Goal: Transaction & Acquisition: Subscribe to service/newsletter

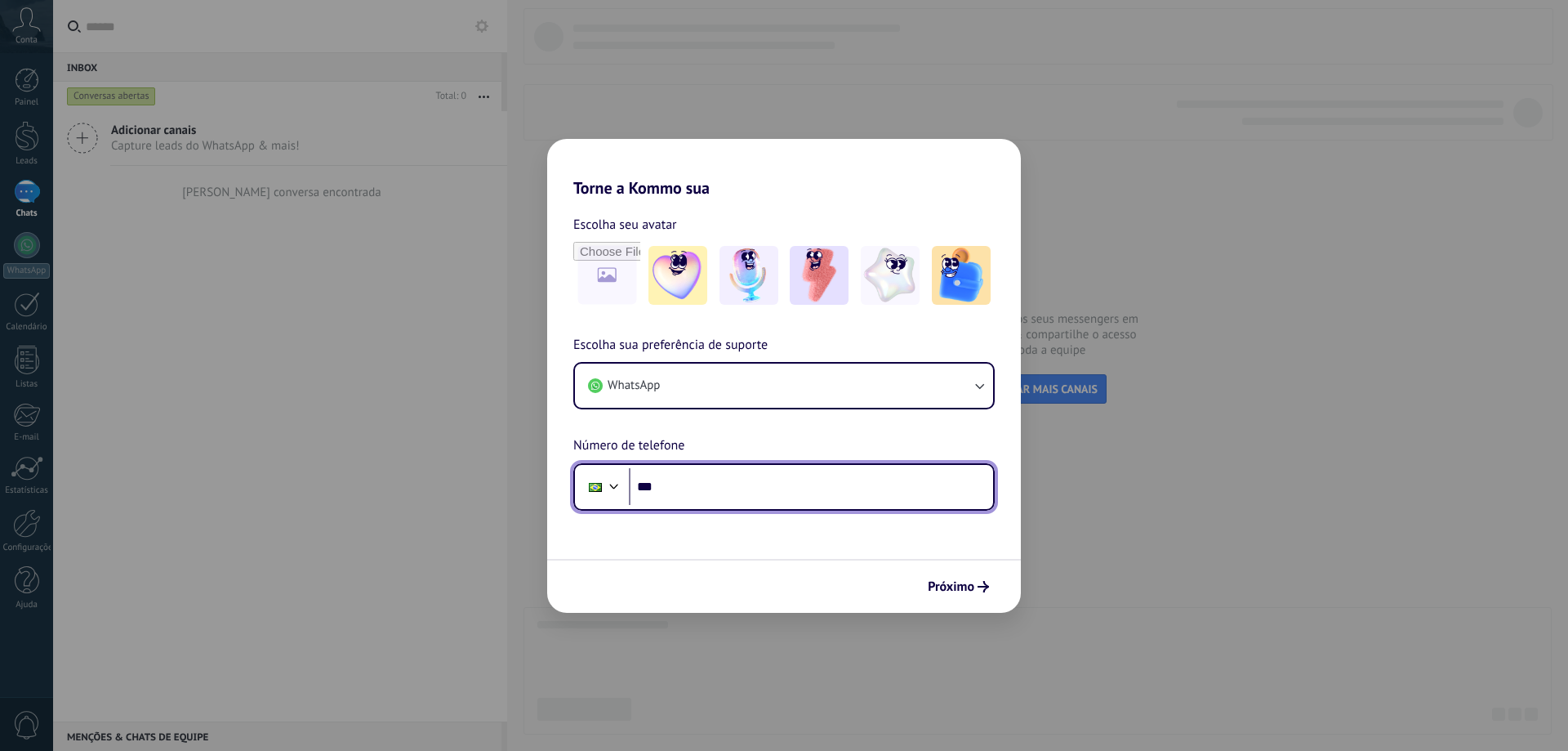
click at [733, 494] on input "***" at bounding box center [810, 487] width 364 height 37
click at [724, 489] on input "***" at bounding box center [810, 487] width 364 height 37
type input "**********"
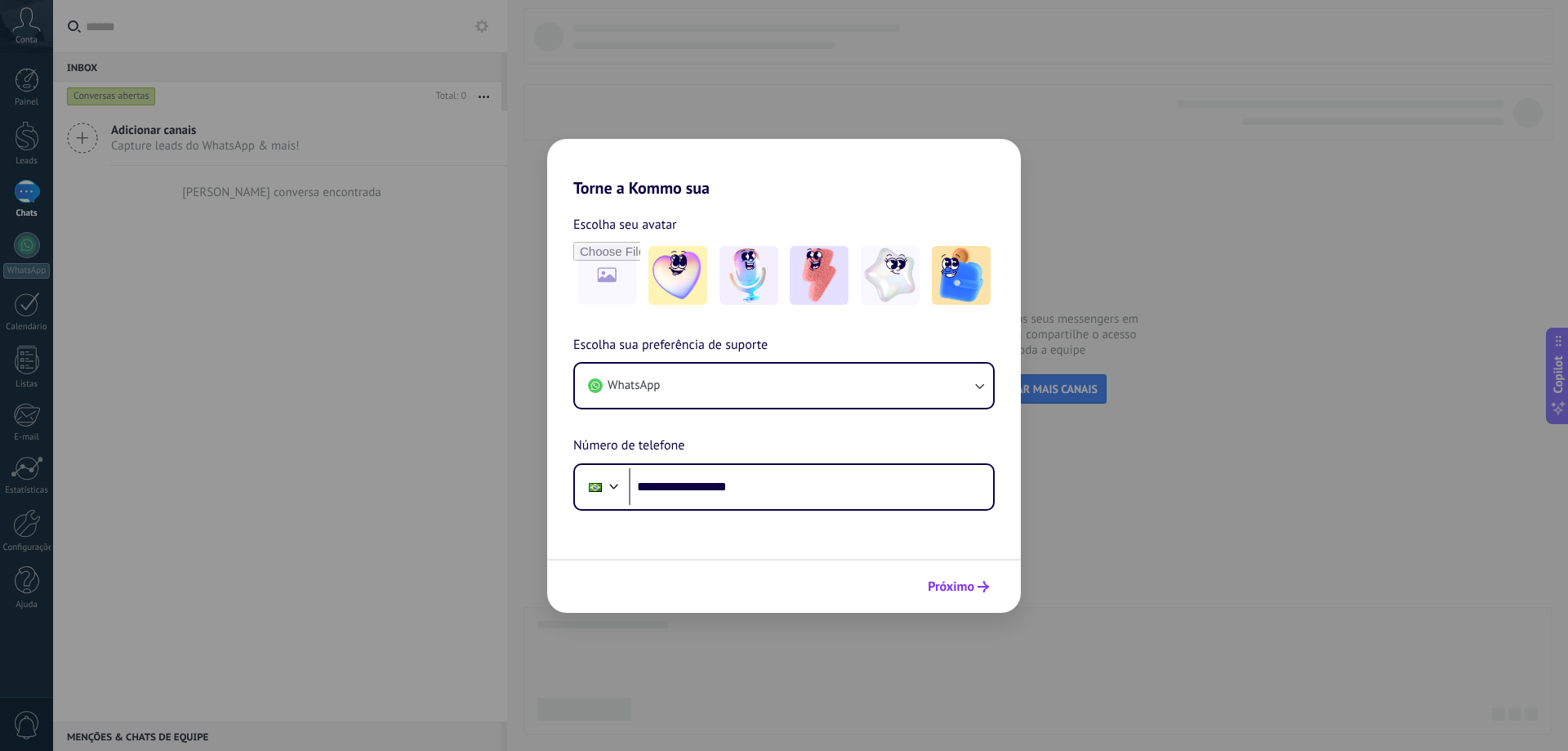
click at [950, 585] on span "Próximo" at bounding box center [950, 587] width 46 height 12
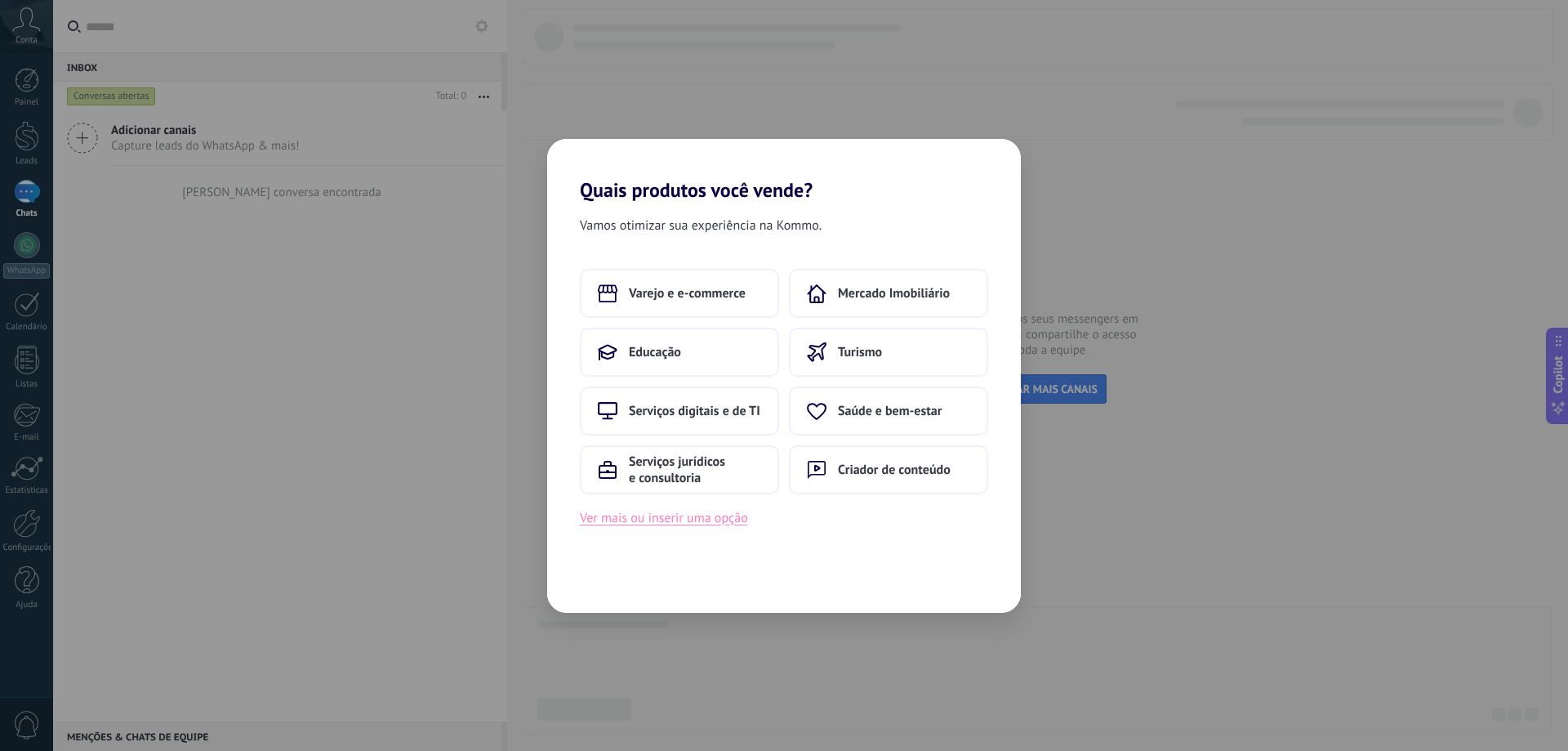
click at [733, 518] on button "Ver mais ou inserir uma opção" at bounding box center [663, 518] width 168 height 22
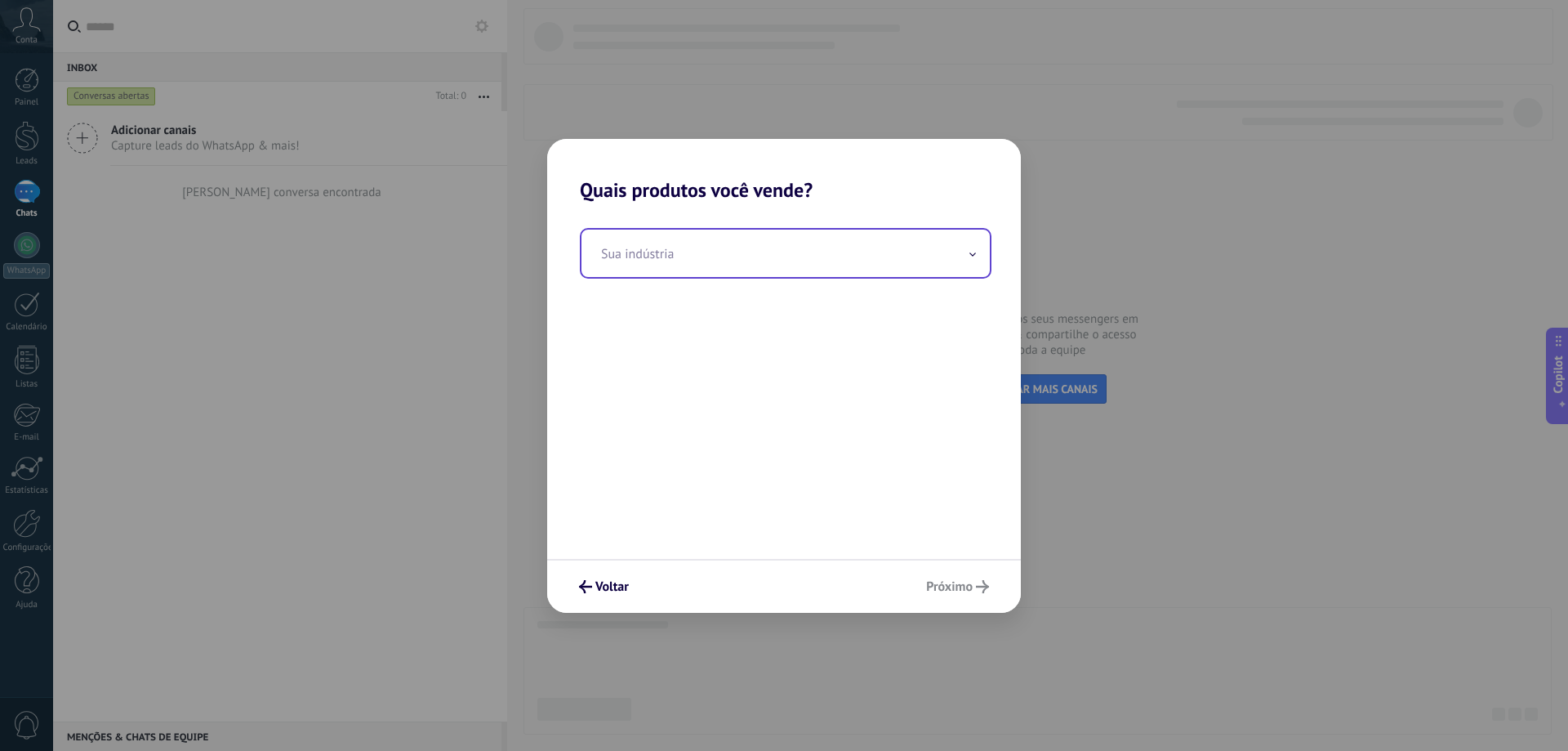
click at [710, 254] on input "text" at bounding box center [786, 253] width 408 height 47
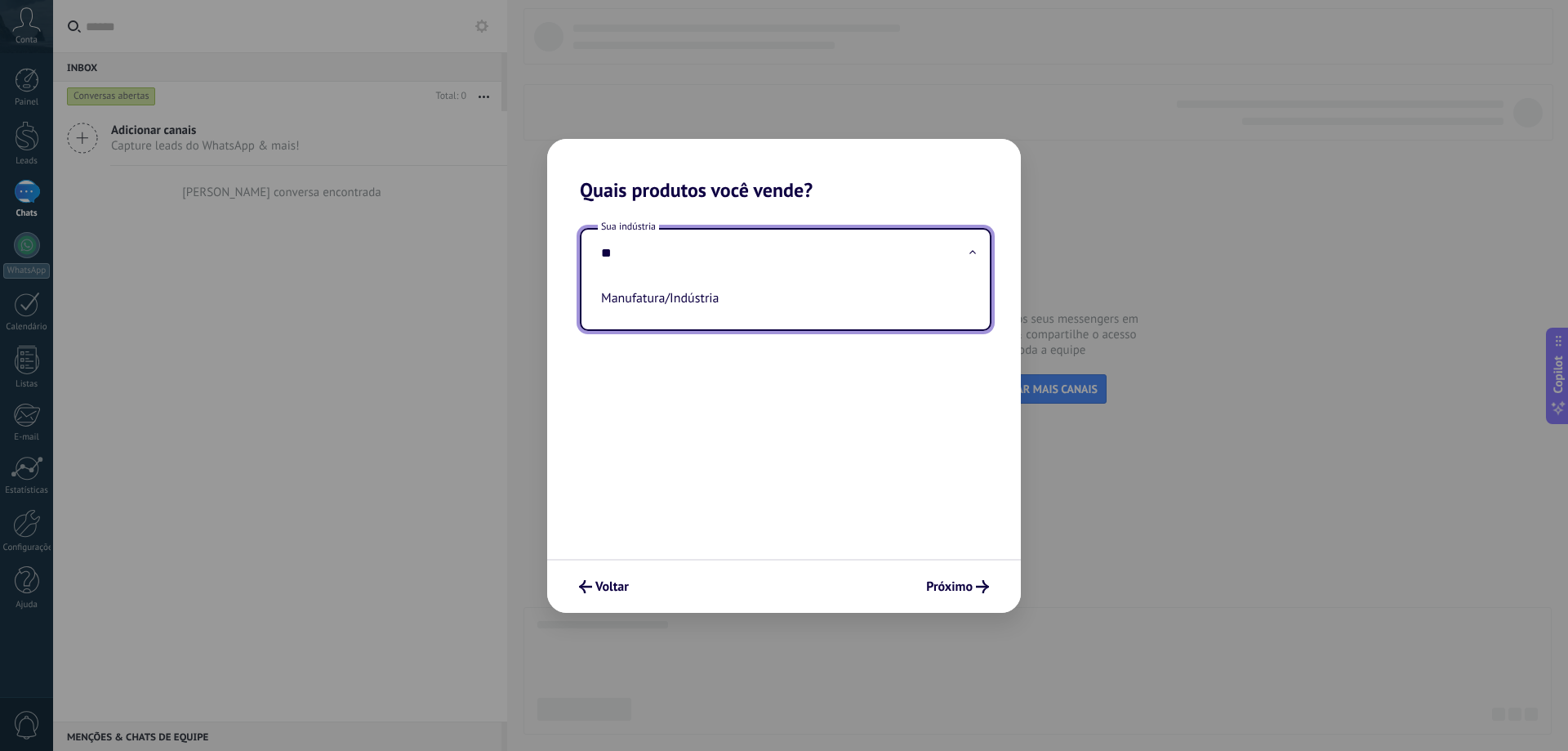
type input "*"
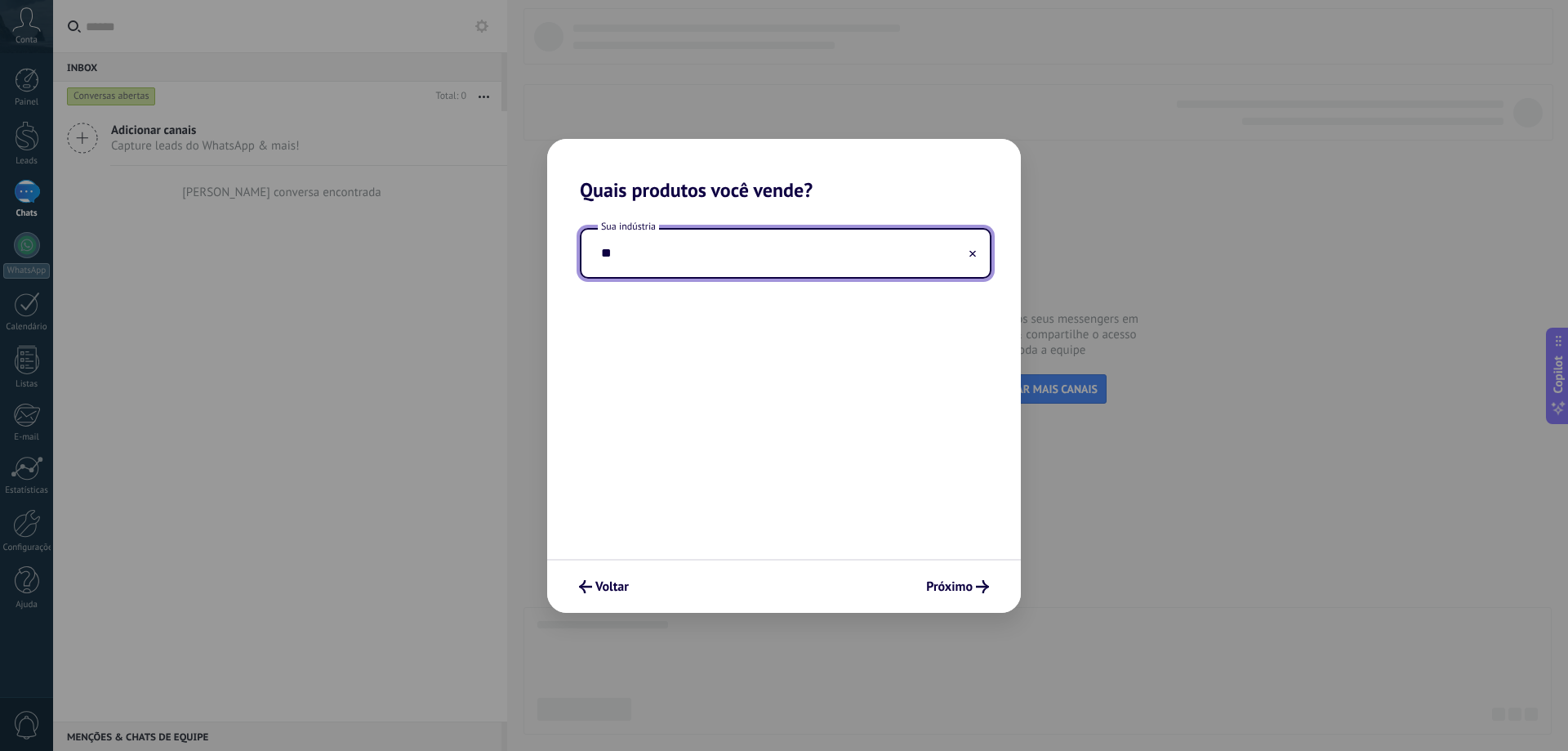
type input "*"
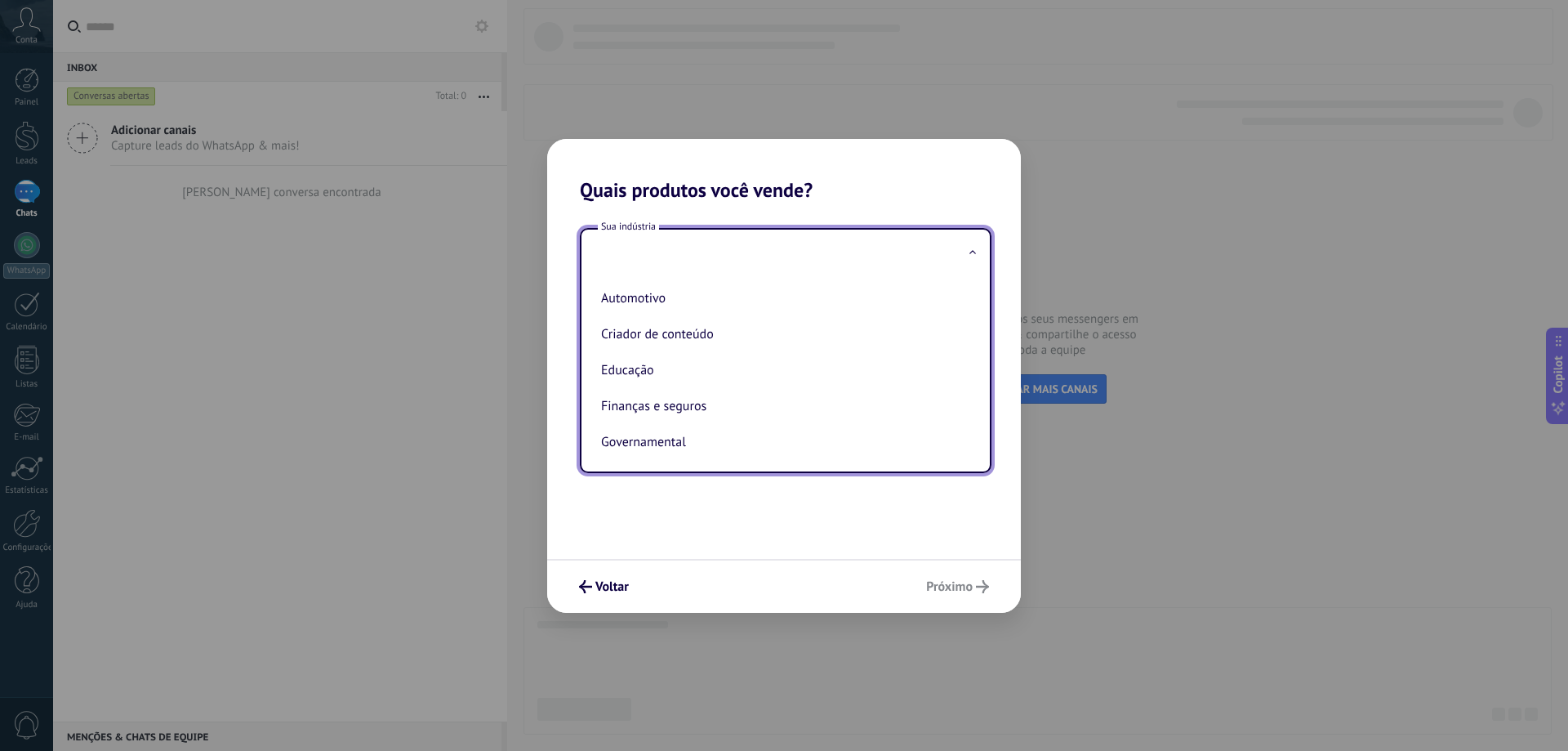
drag, startPoint x: 666, startPoint y: 537, endPoint x: 641, endPoint y: 546, distance: 26.6
click at [664, 538] on div "Sua indústria Automotivo Criador de conteúdo Educação Finanças e seguros Govern…" at bounding box center [784, 381] width 474 height 357
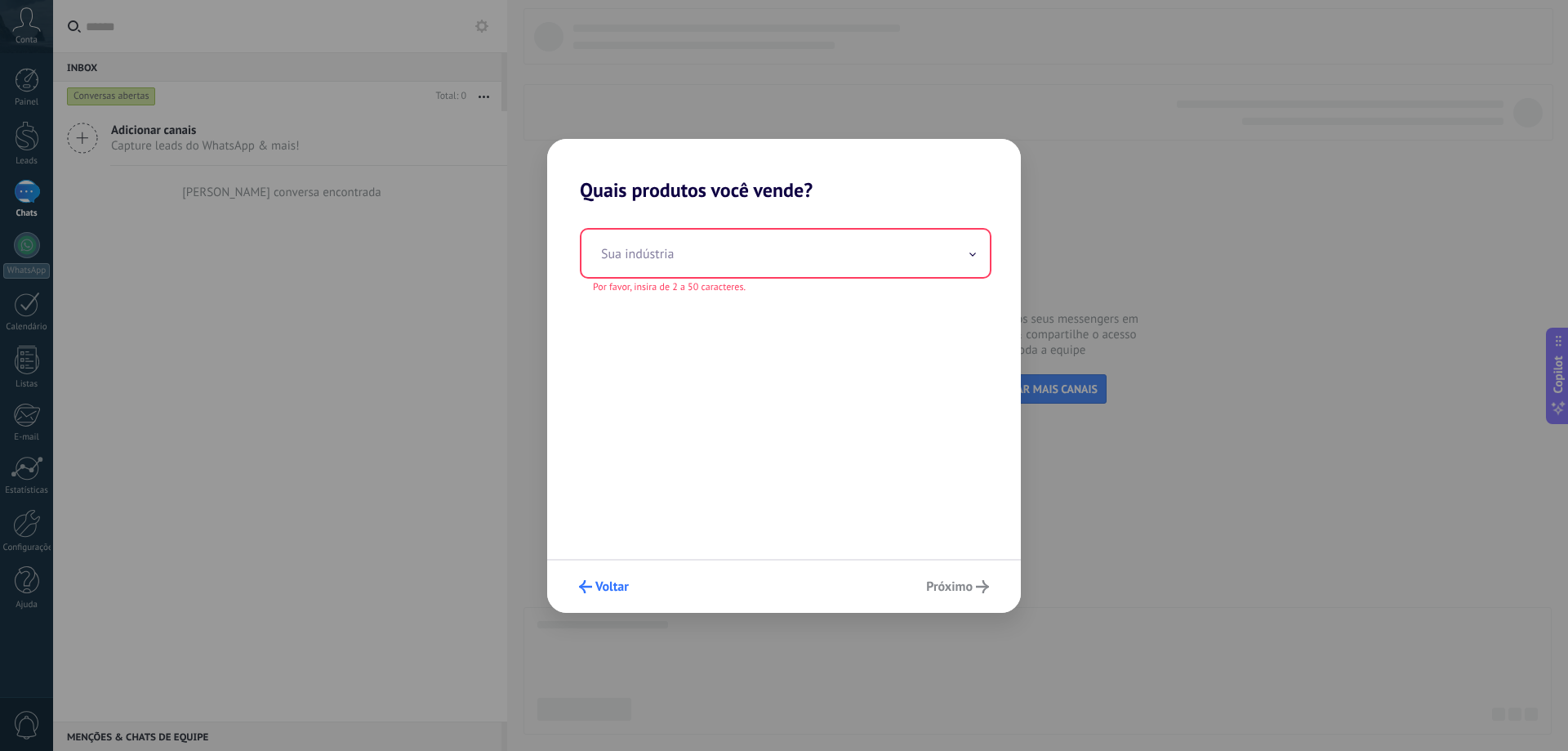
click at [595, 586] on span "Voltar" at bounding box center [603, 586] width 50 height 13
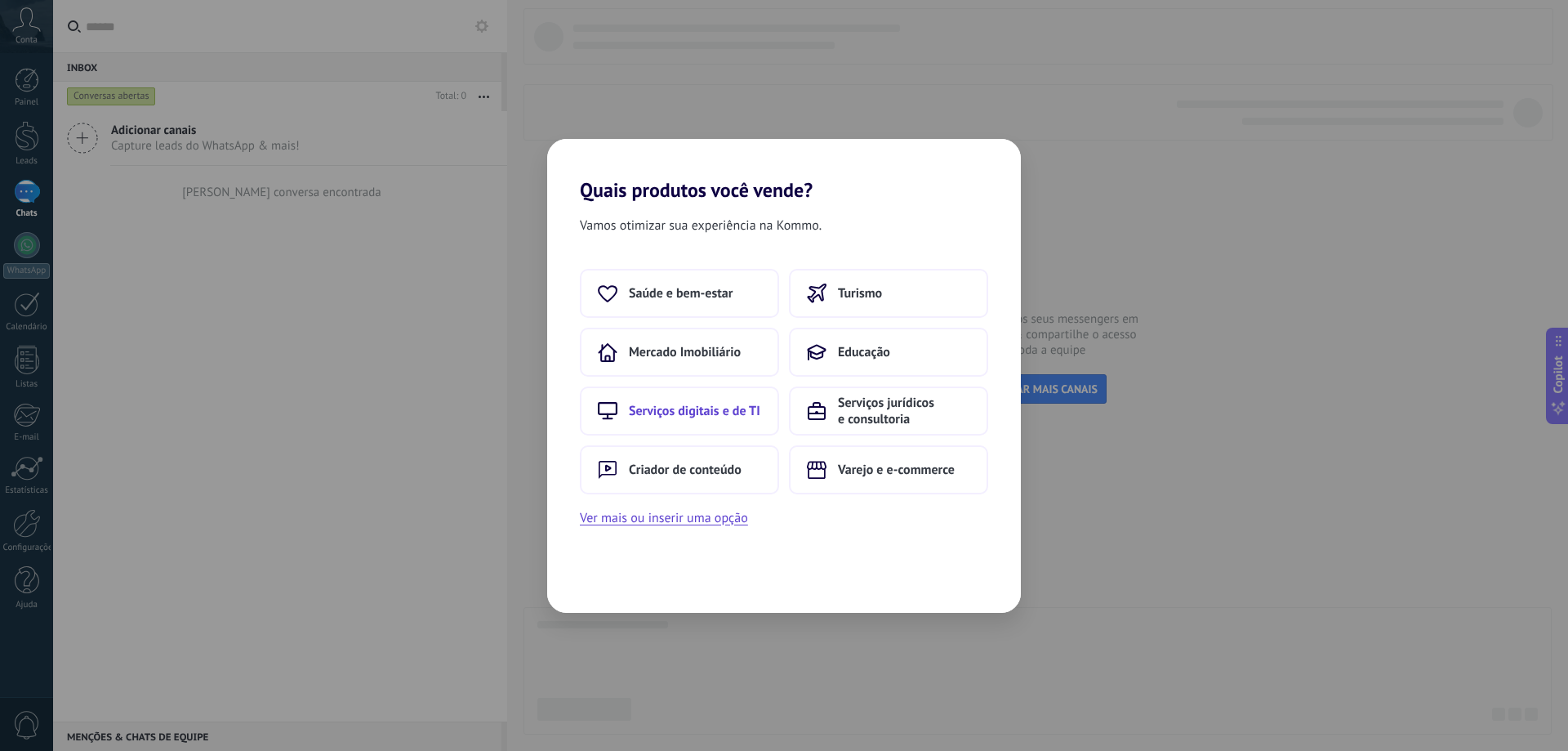
click at [718, 424] on button "Serviços digitais e de TI" at bounding box center [679, 411] width 199 height 49
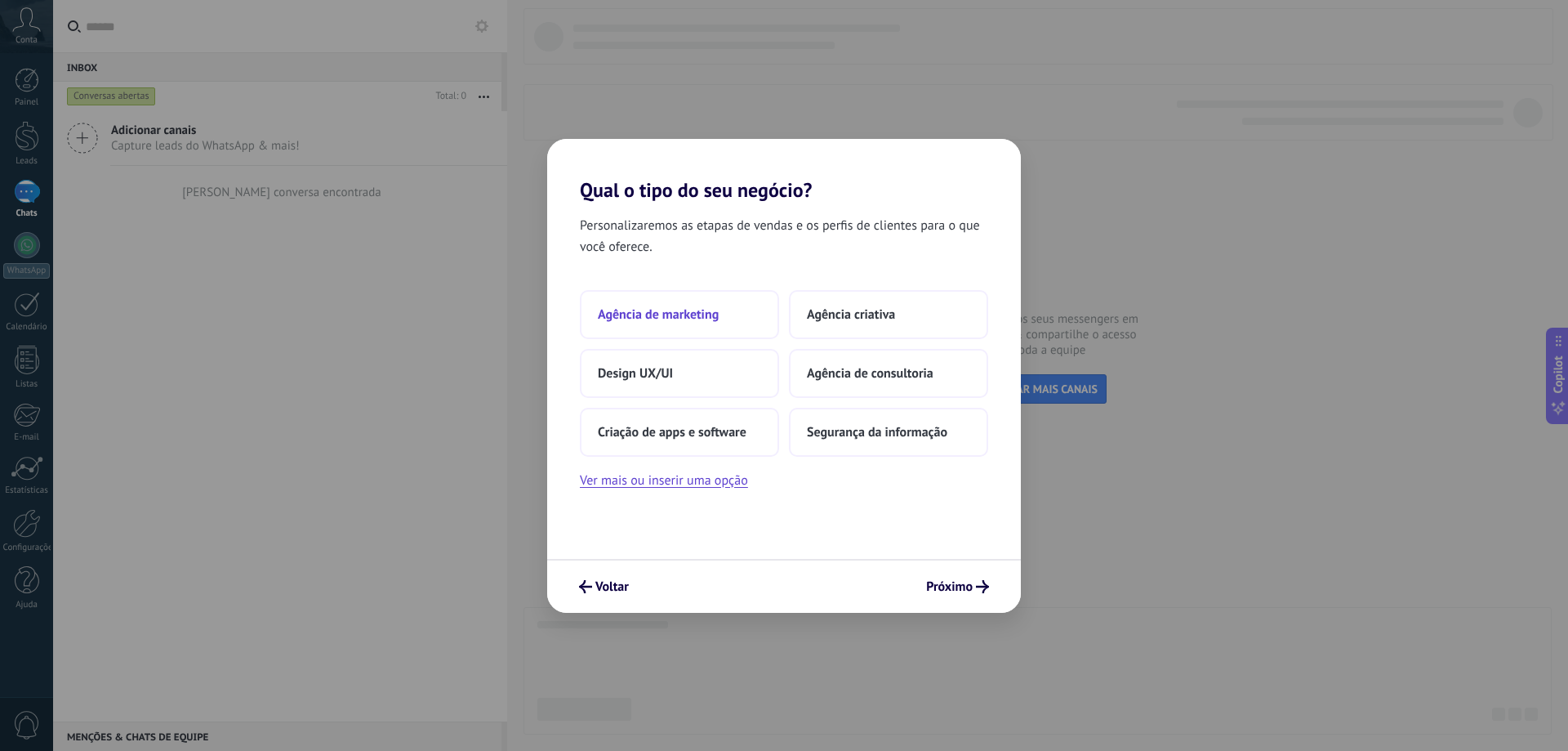
click at [671, 319] on span "Agência de marketing" at bounding box center [657, 314] width 121 height 17
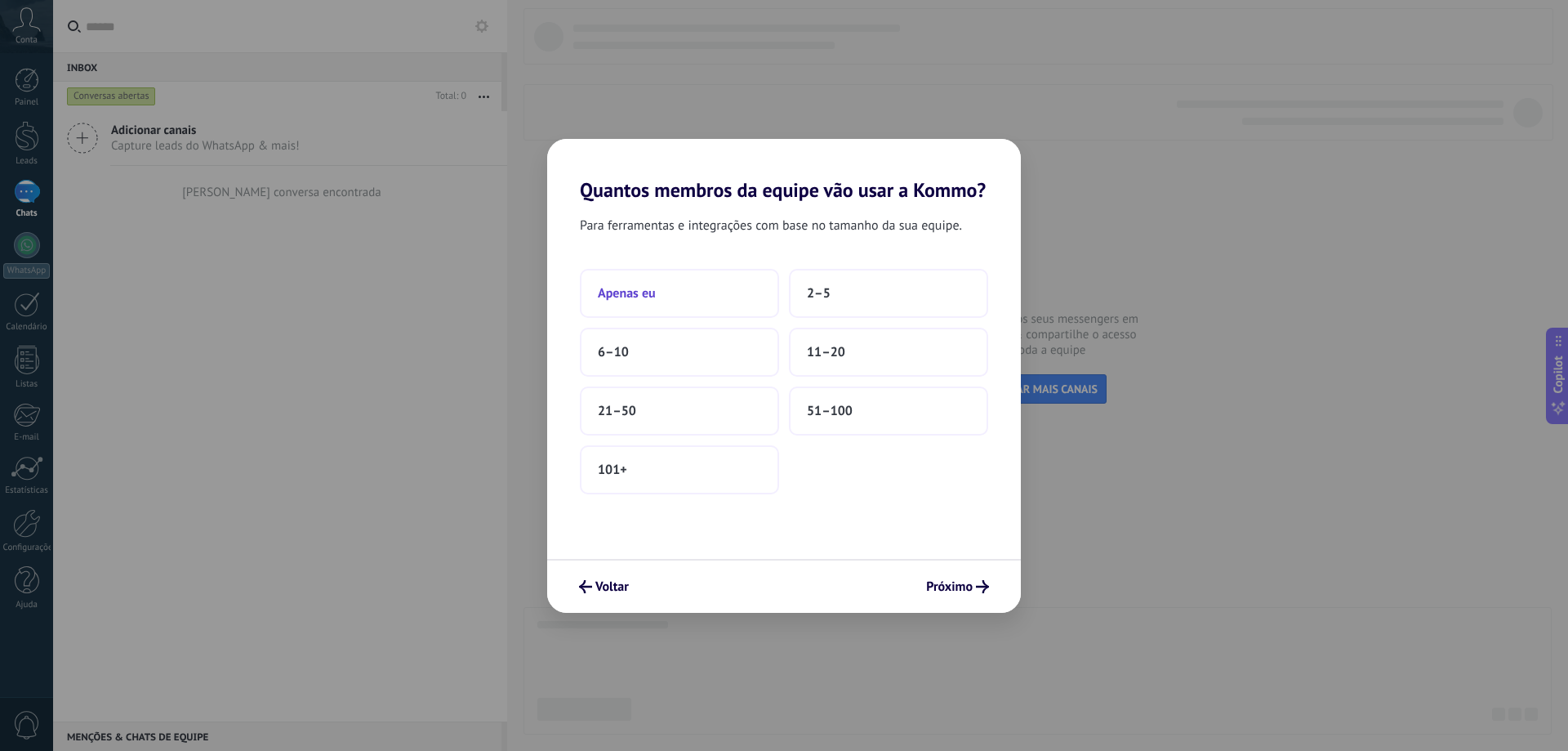
click at [697, 297] on button "Apenas eu" at bounding box center [679, 294] width 199 height 49
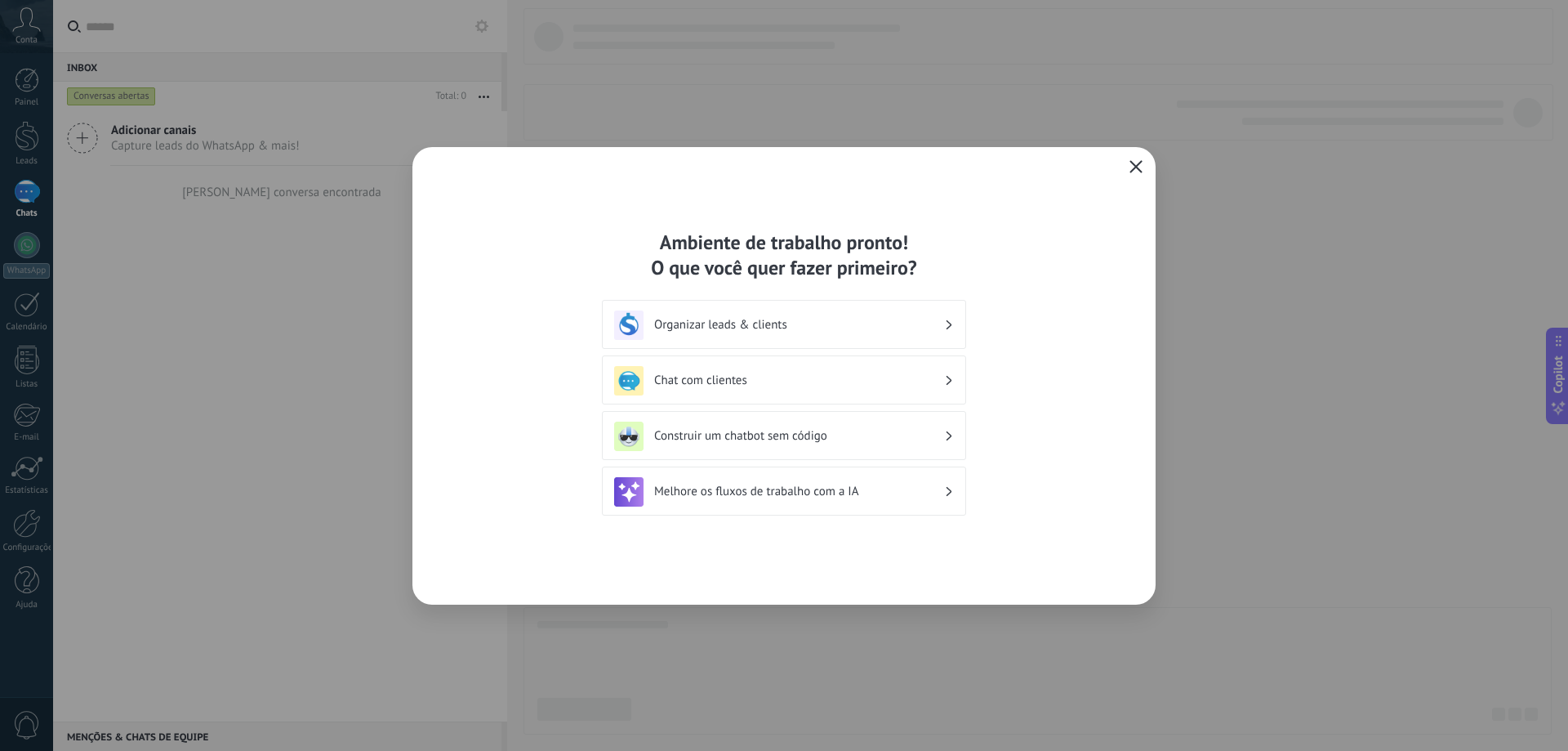
click at [1138, 174] on span "button" at bounding box center [1135, 167] width 13 height 15
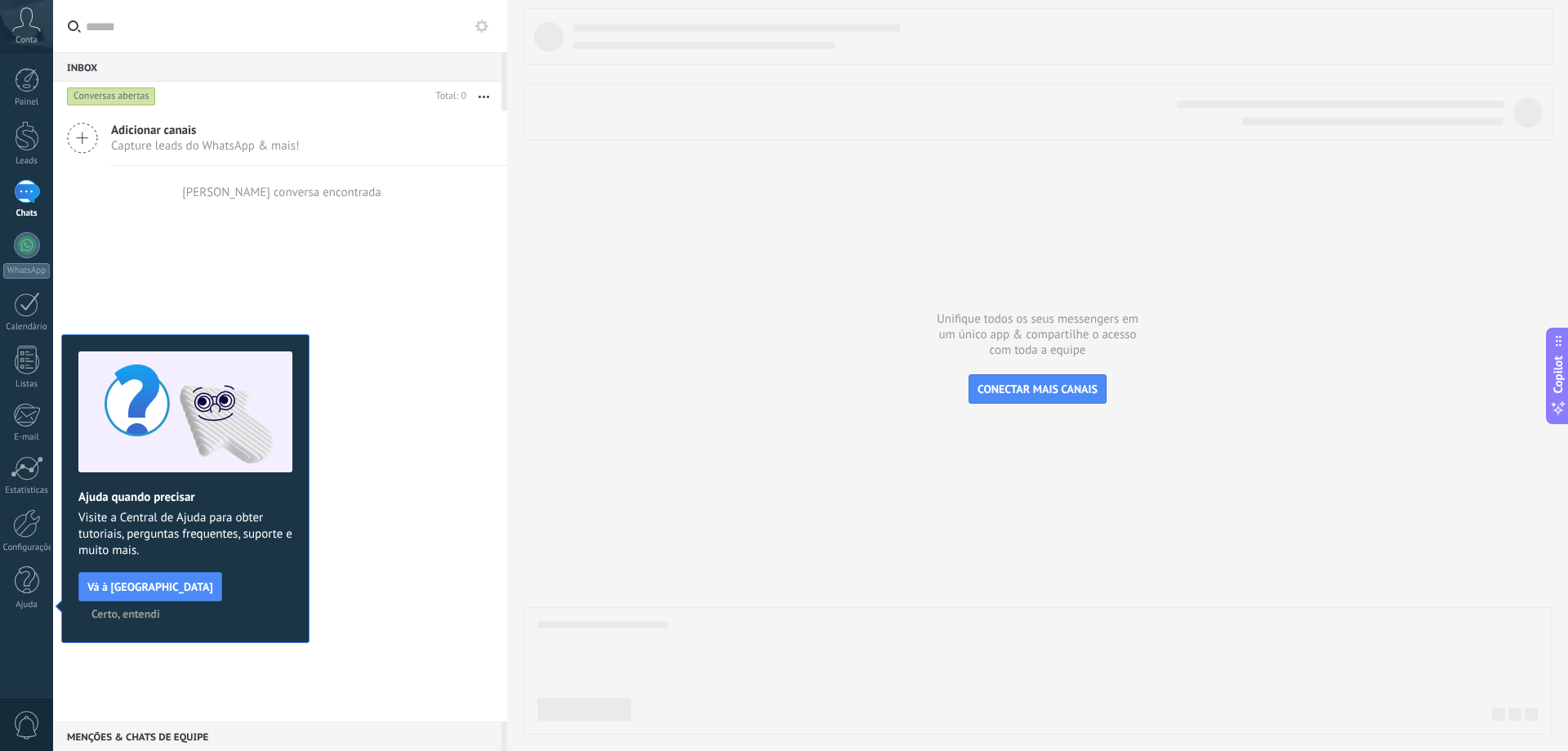
click at [29, 31] on div "Conta" at bounding box center [26, 27] width 53 height 53
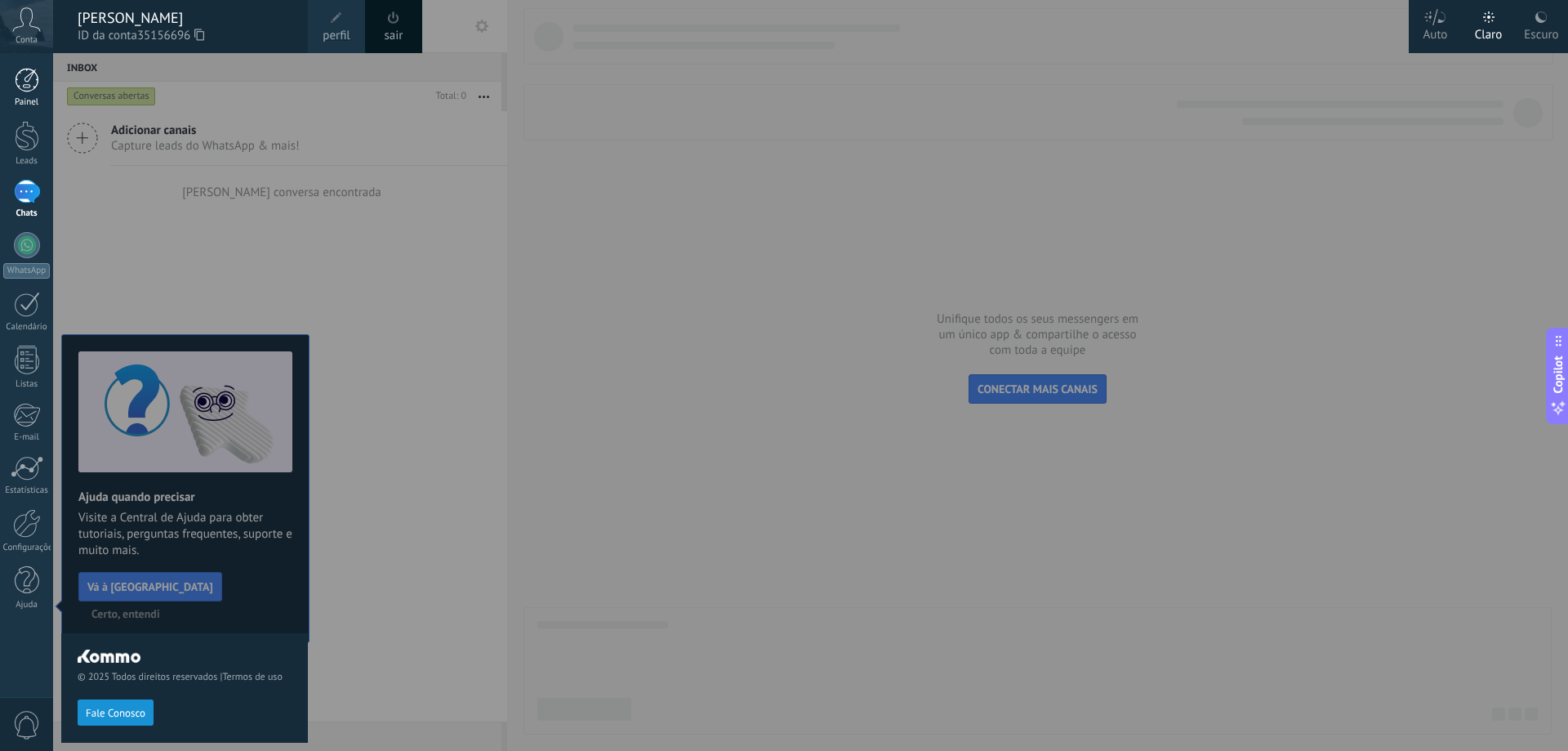
click at [22, 88] on div at bounding box center [26, 80] width 25 height 25
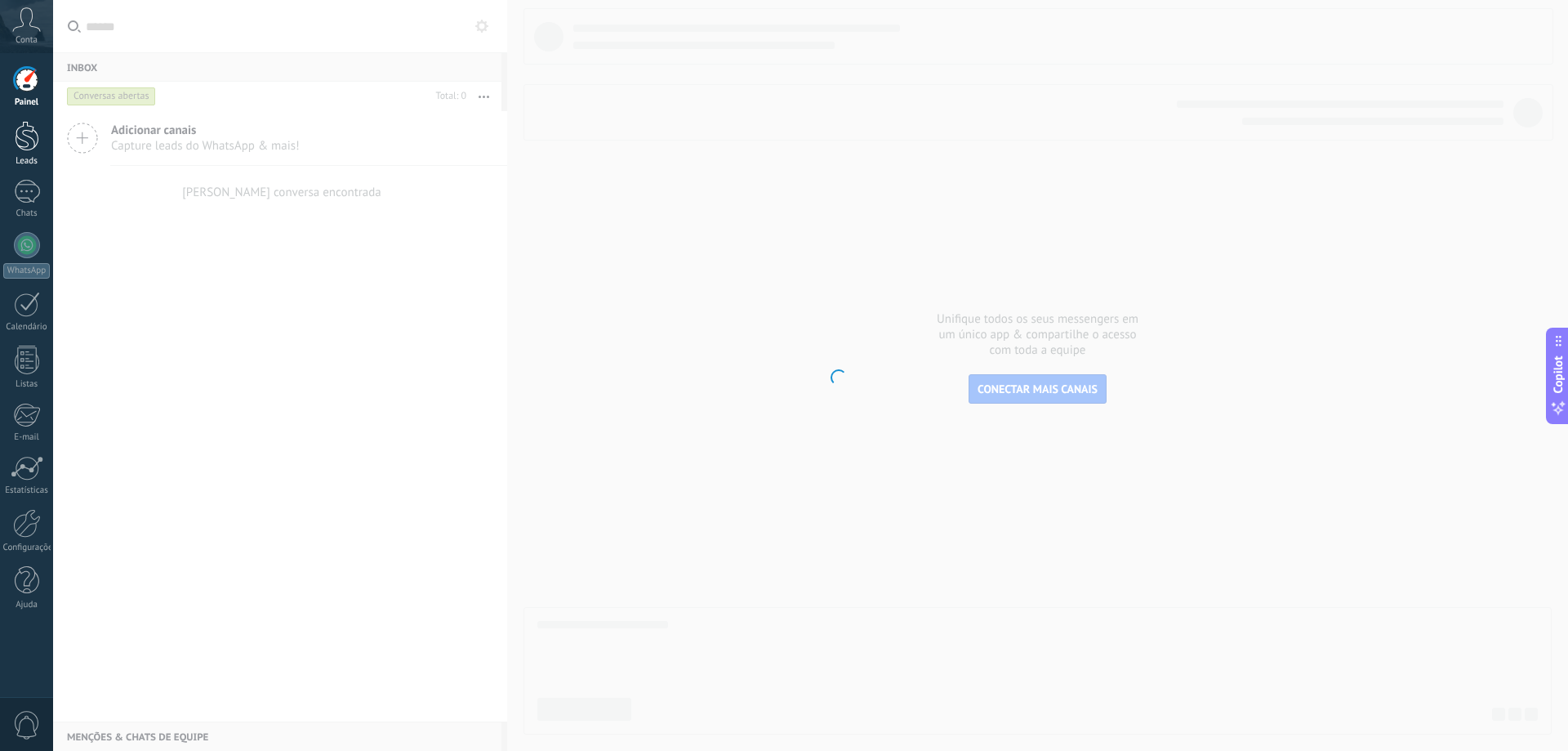
click at [26, 153] on link "Leads" at bounding box center [26, 143] width 53 height 46
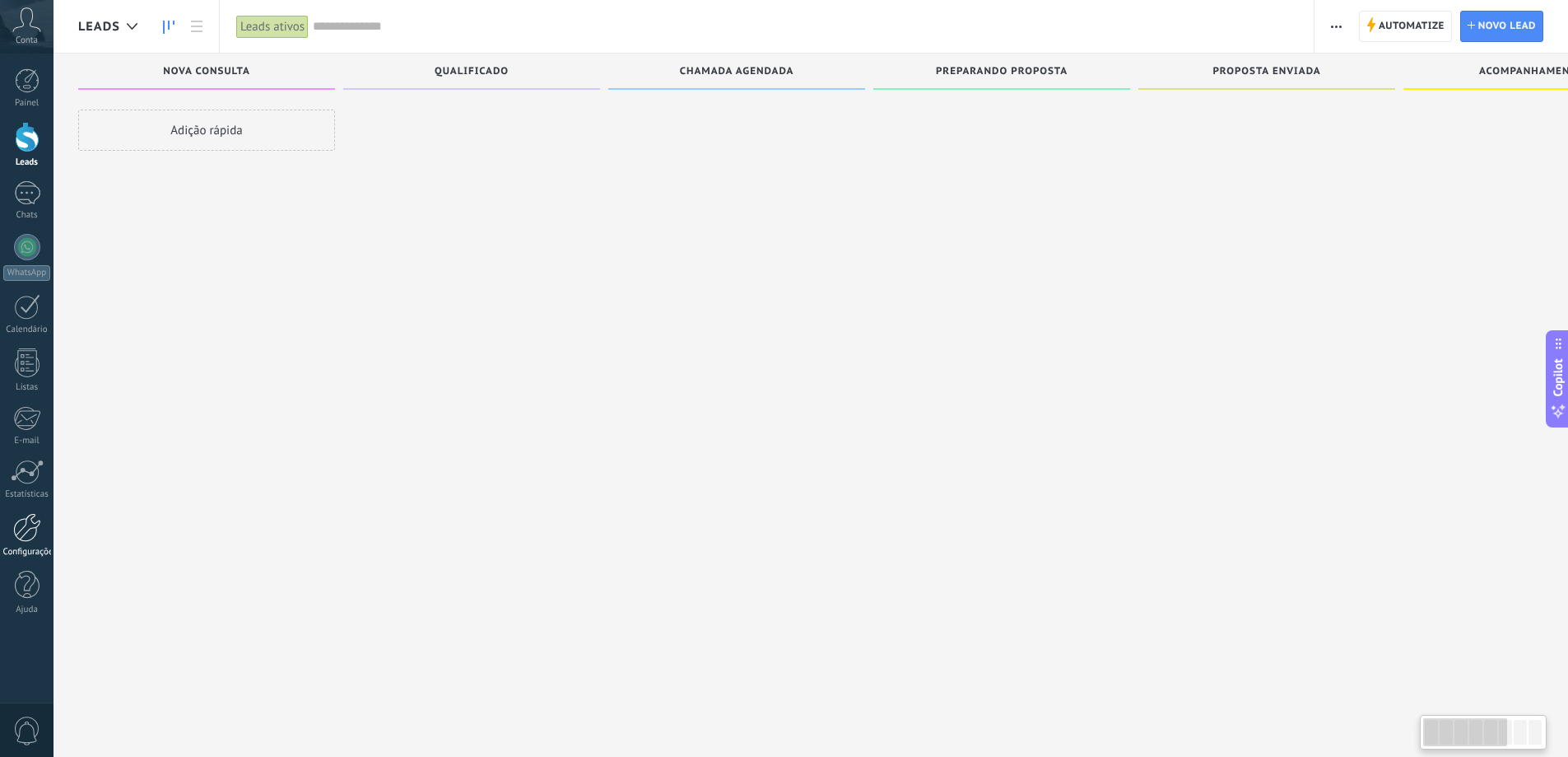
click at [19, 530] on div at bounding box center [27, 527] width 28 height 29
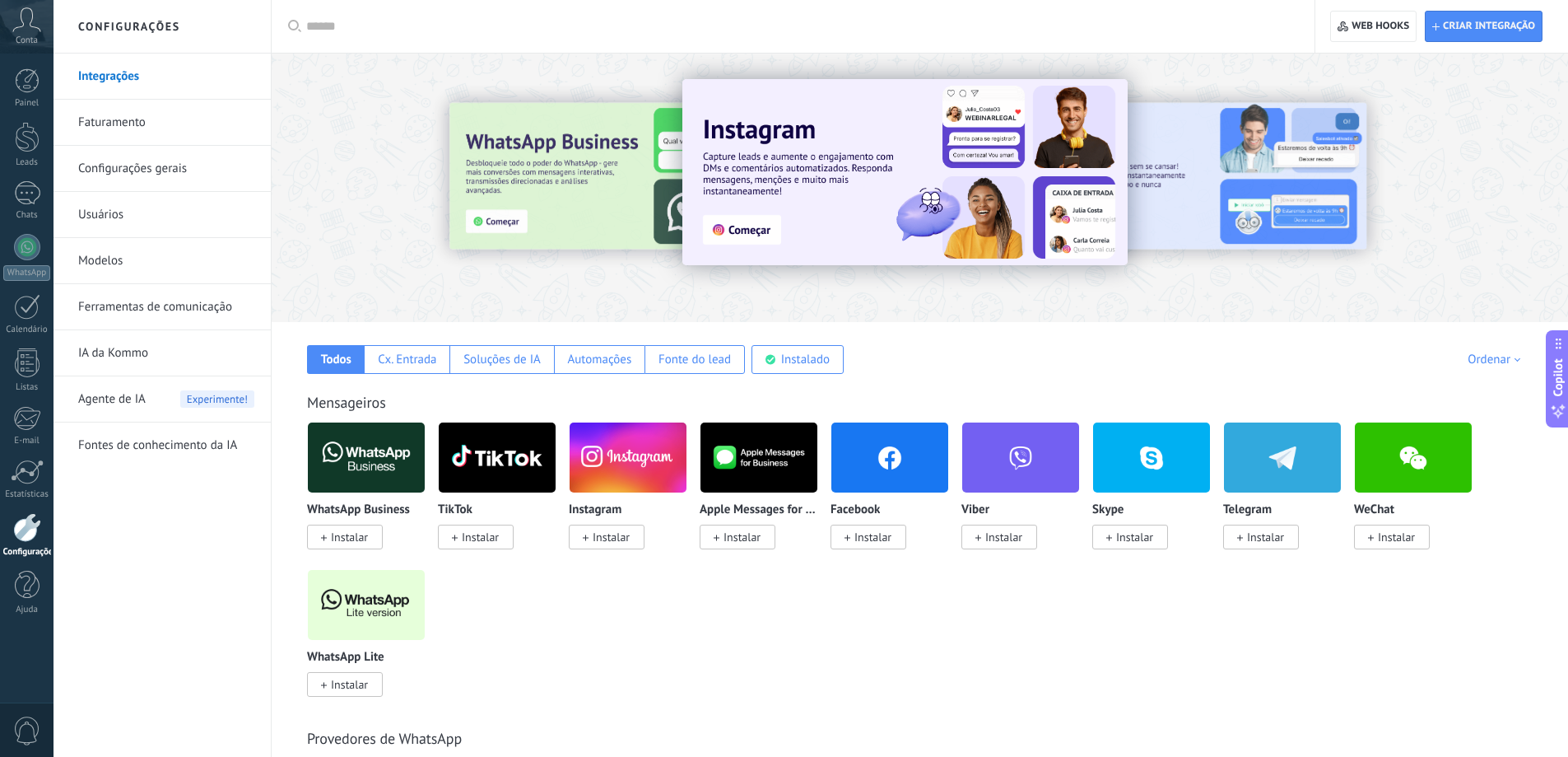
click at [178, 129] on link "Faturamento" at bounding box center [166, 123] width 176 height 47
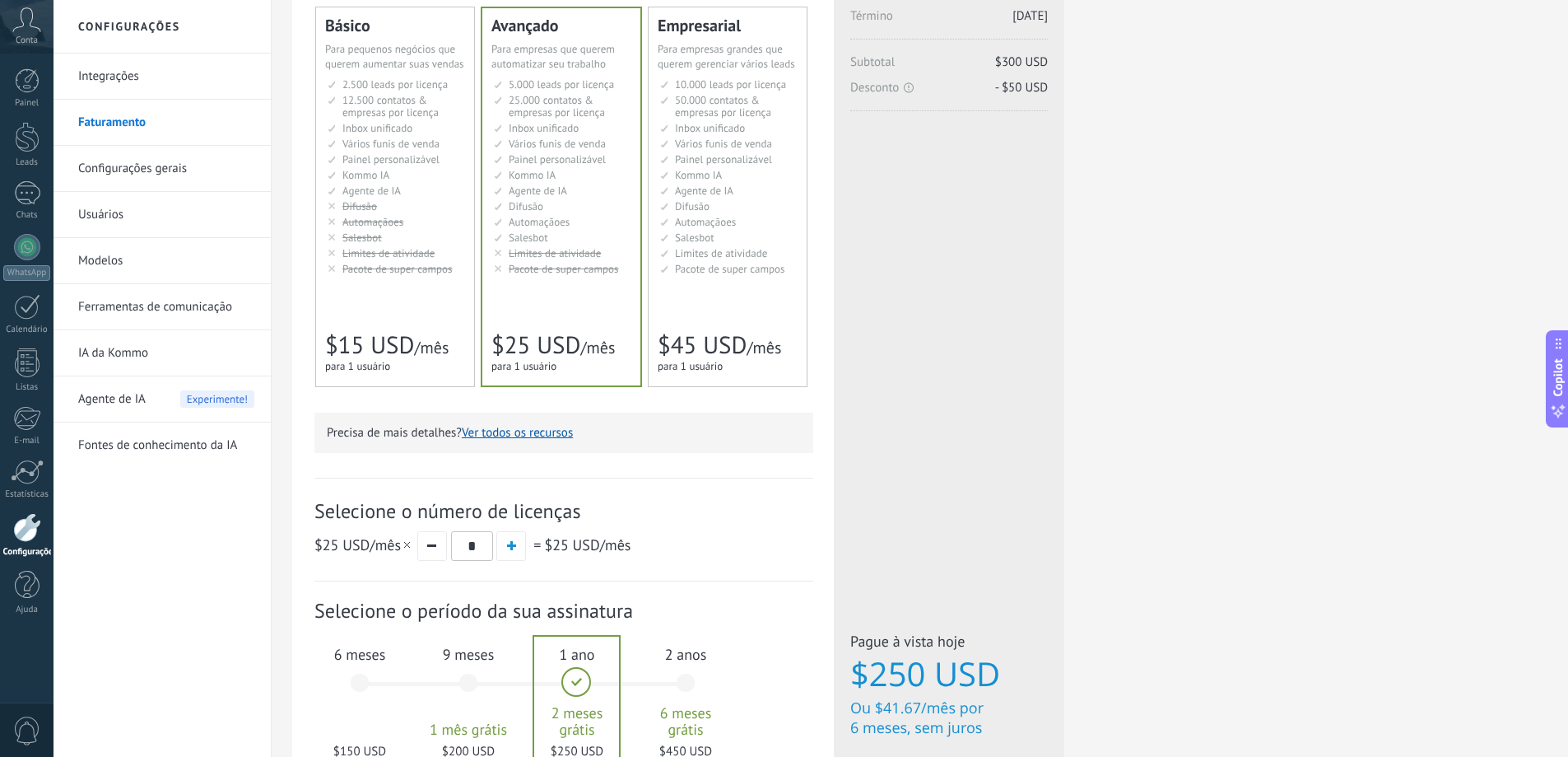
click at [421, 359] on div "for 1 user for 1 user por usuario 为1个用户 para 1 usuário untuk 1 pengguna 1 kulla…" at bounding box center [387, 366] width 124 height 17
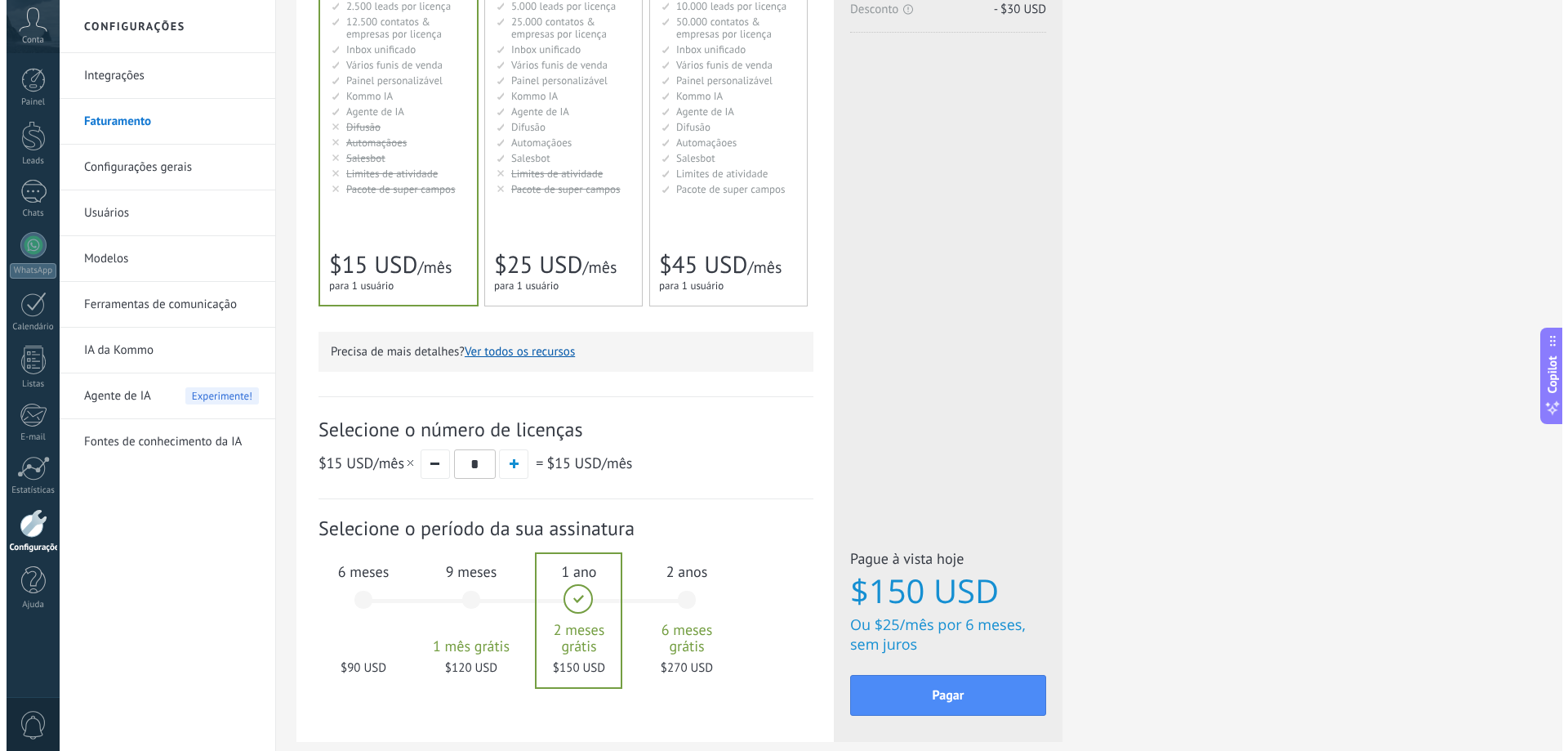
scroll to position [356, 0]
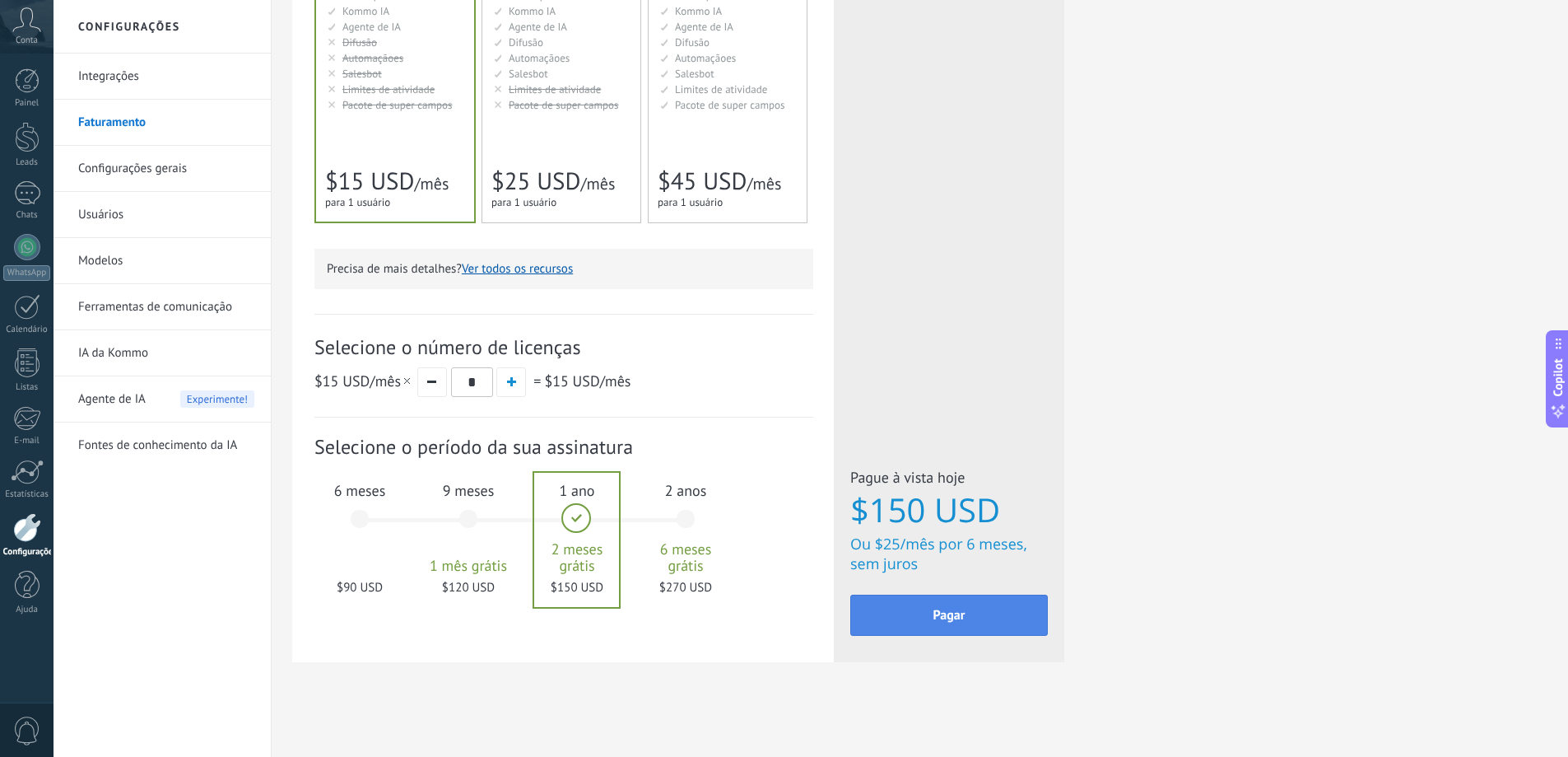
click at [946, 631] on button "Pagar" at bounding box center [950, 615] width 198 height 42
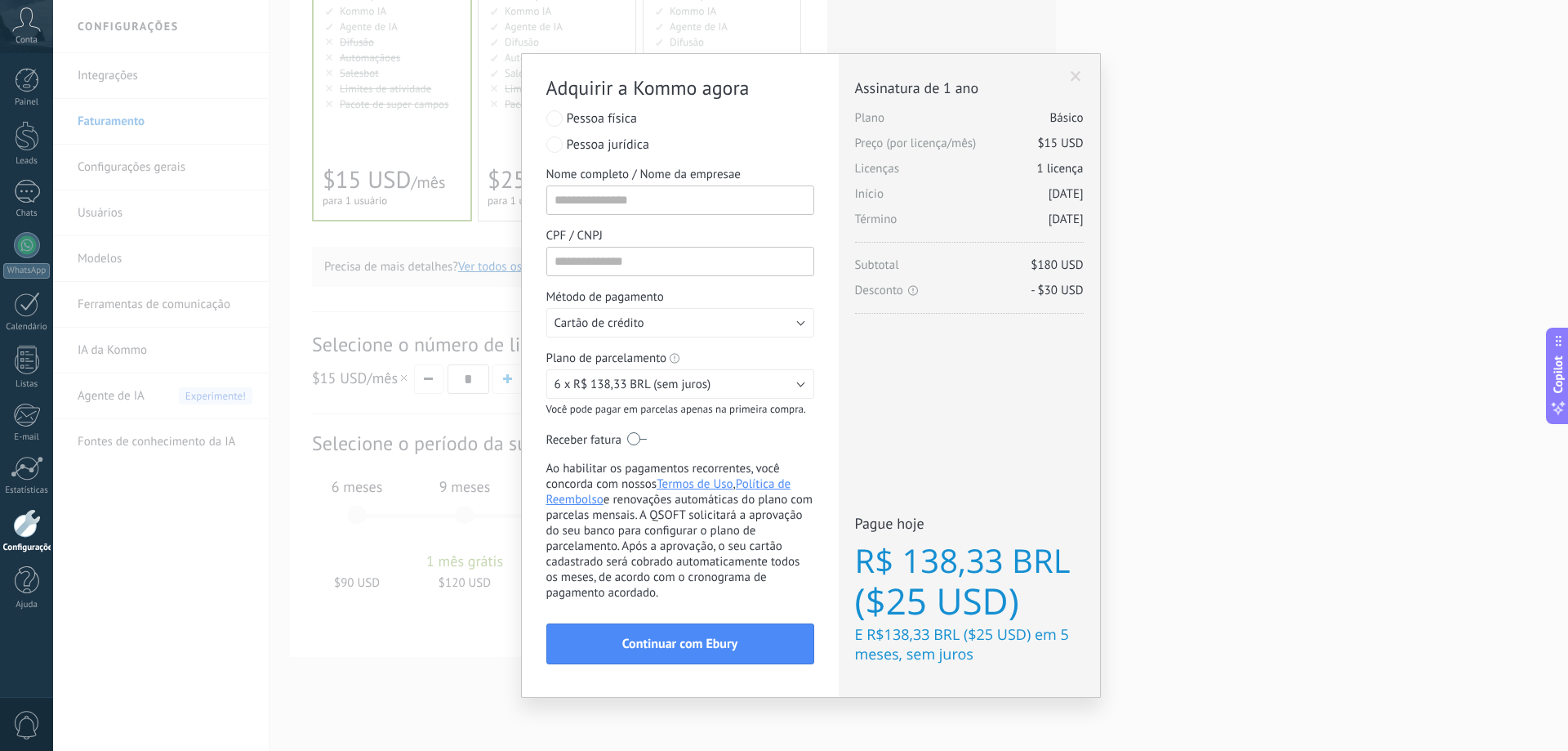
click at [638, 433] on label at bounding box center [637, 439] width 20 height 27
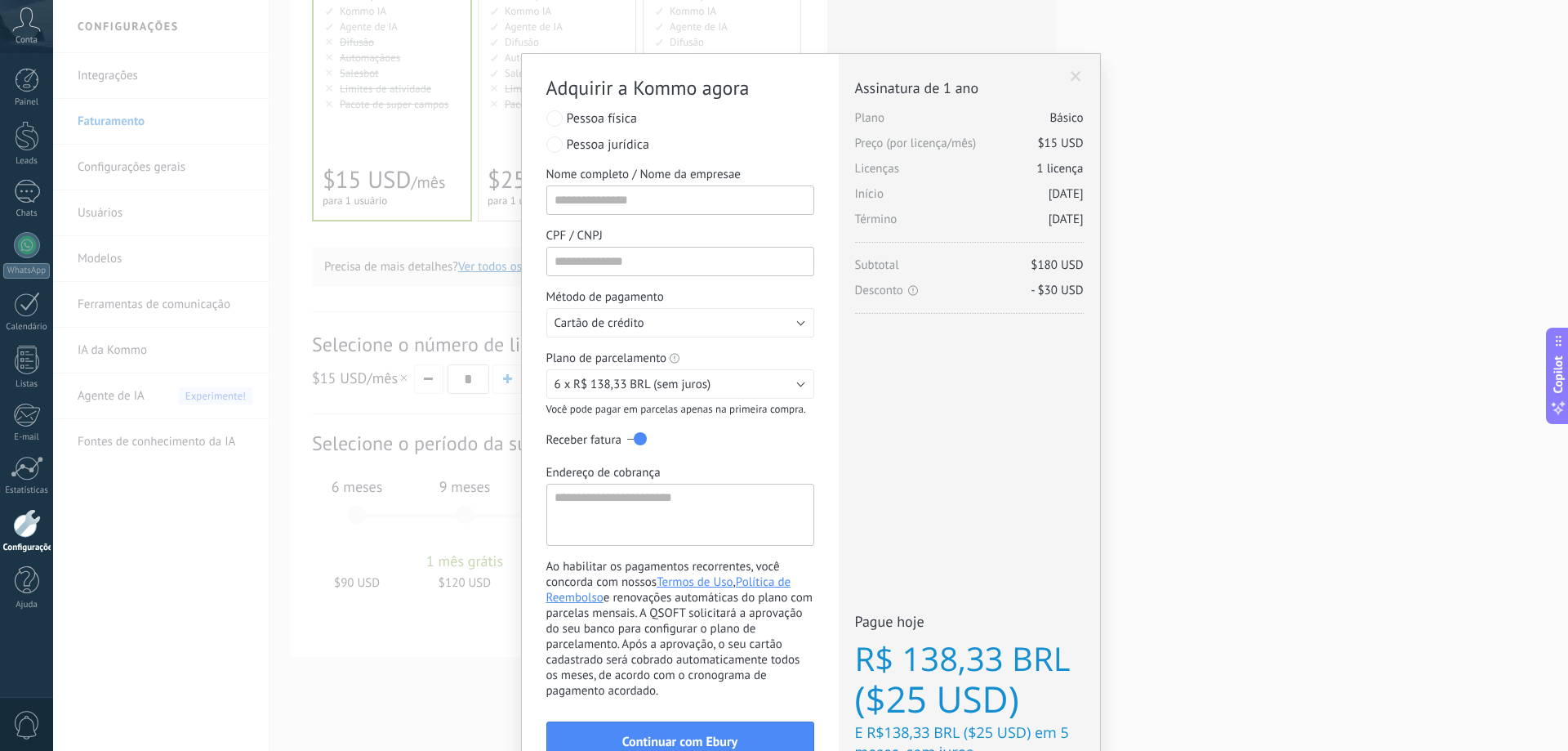
click at [638, 440] on label at bounding box center [637, 439] width 20 height 27
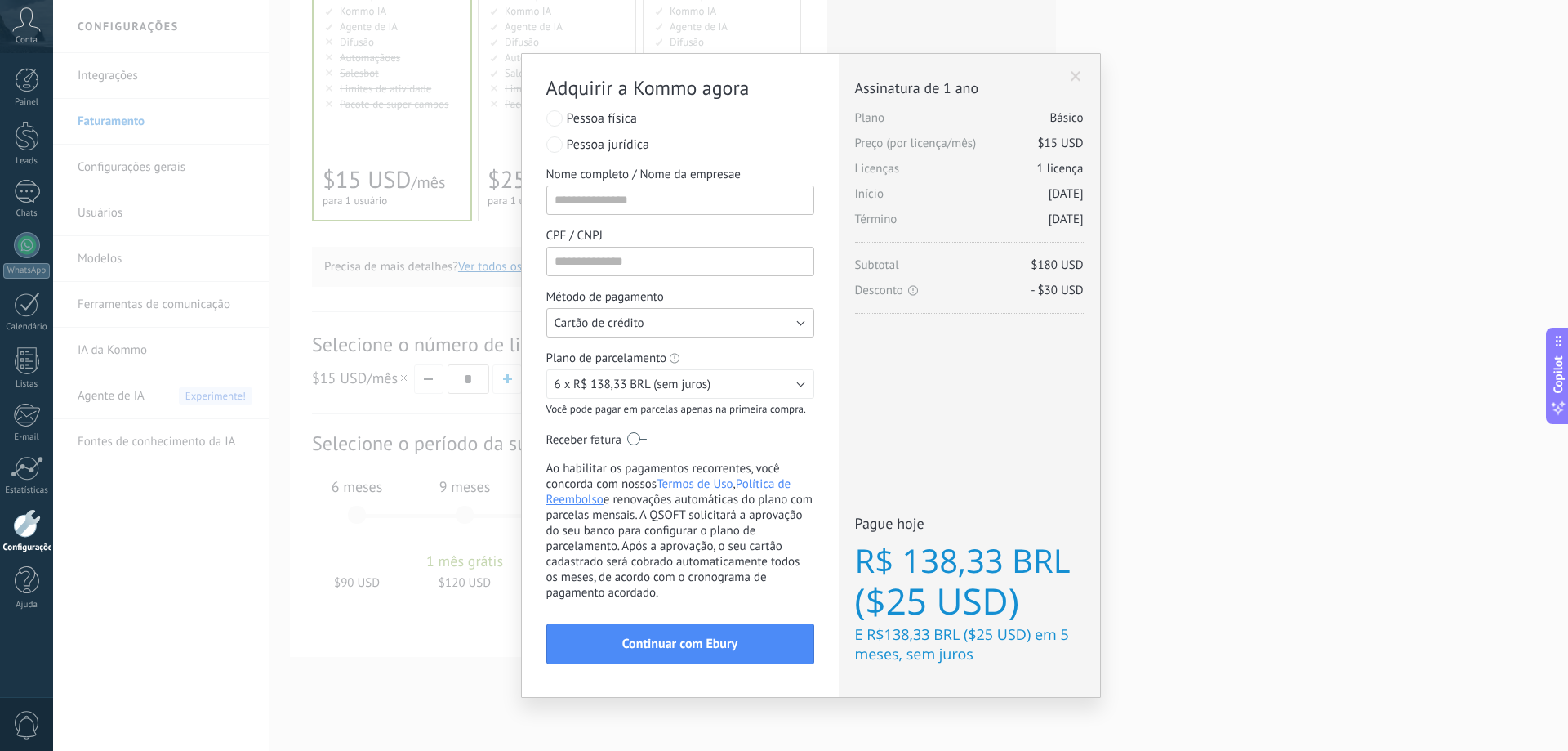
click at [619, 322] on span "Cartão de crédito" at bounding box center [600, 323] width 90 height 16
click at [617, 323] on span "Cartão de crédito" at bounding box center [672, 323] width 272 height 16
click at [806, 323] on button "Cartão de crédito" at bounding box center [680, 323] width 268 height 29
click at [806, 321] on span "Cartão de crédito" at bounding box center [672, 323] width 272 height 16
click at [592, 146] on span "Pessoa jurídica" at bounding box center [608, 144] width 82 height 17
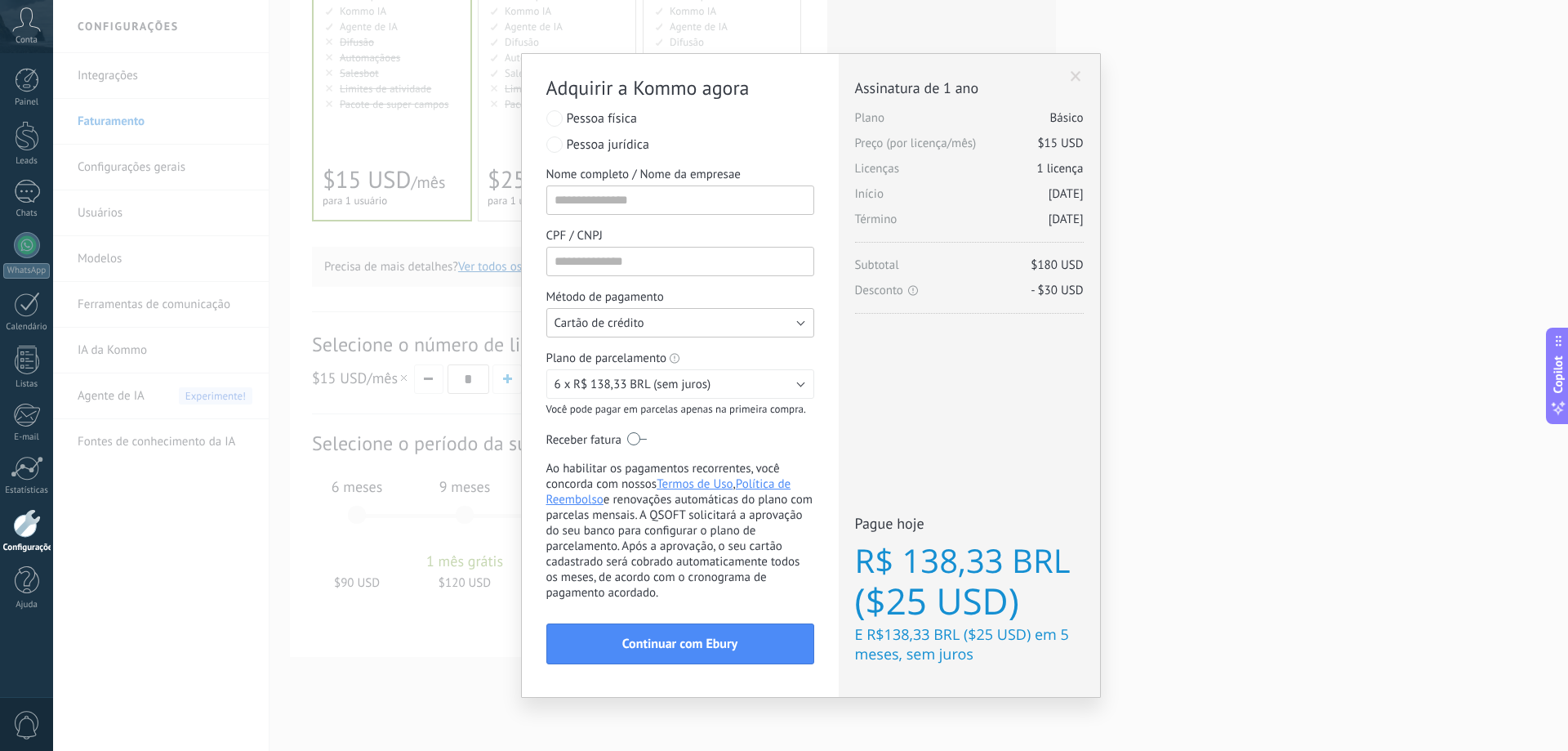
click at [784, 315] on button "Cartão de crédito" at bounding box center [680, 323] width 268 height 29
click at [799, 321] on span "Cartão de crédito" at bounding box center [672, 323] width 272 height 16
click at [642, 277] on div "Pessoa física Pessoa jurídica Nome completo / Nome da empresae Insira pelo meno…" at bounding box center [680, 260] width 268 height 309
click at [645, 270] on input "CPF / CNPJ" at bounding box center [680, 261] width 268 height 29
type input "**********"
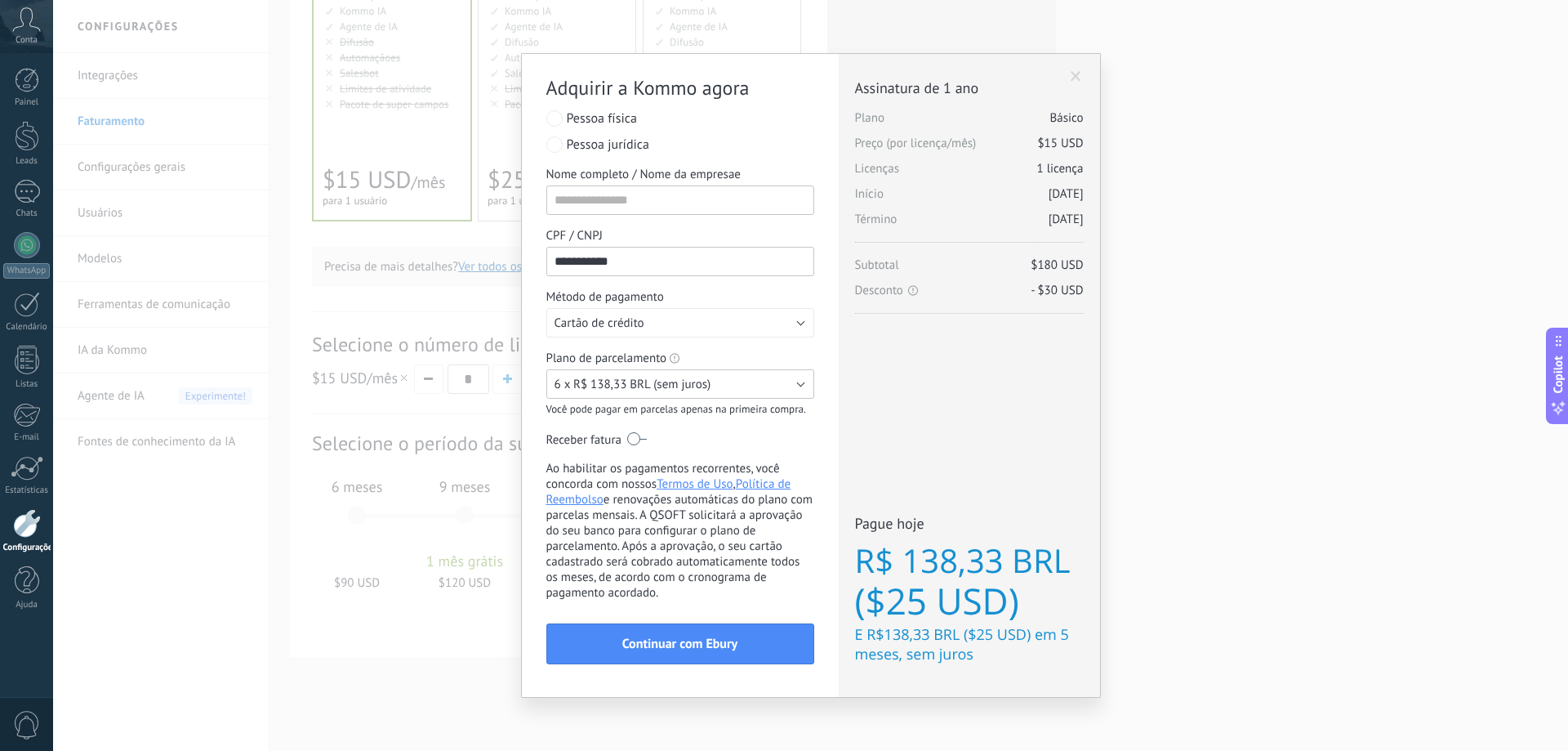
click at [779, 378] on button "6 x R$ 138,33 BRL (sem juros)" at bounding box center [680, 384] width 268 height 29
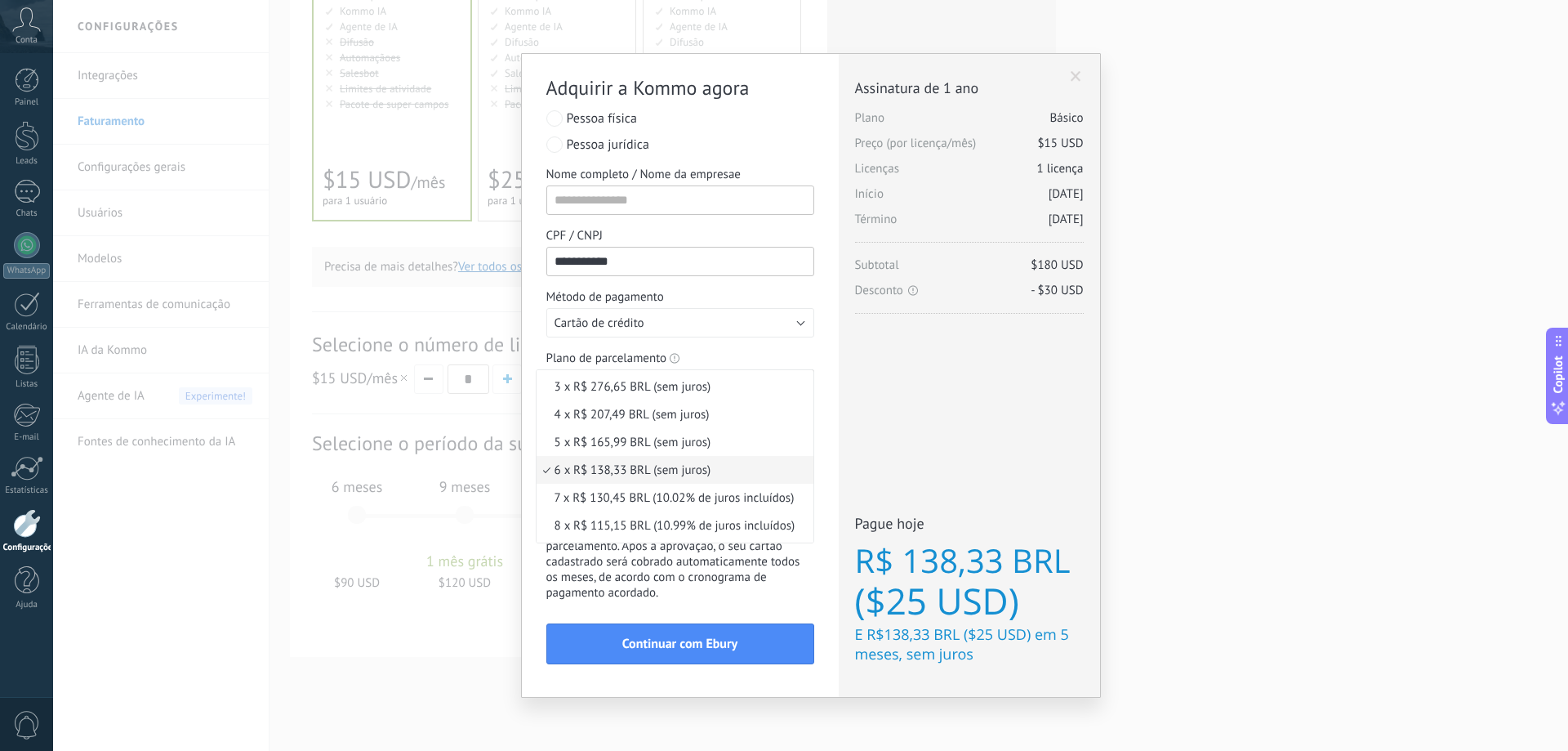
scroll to position [81, 0]
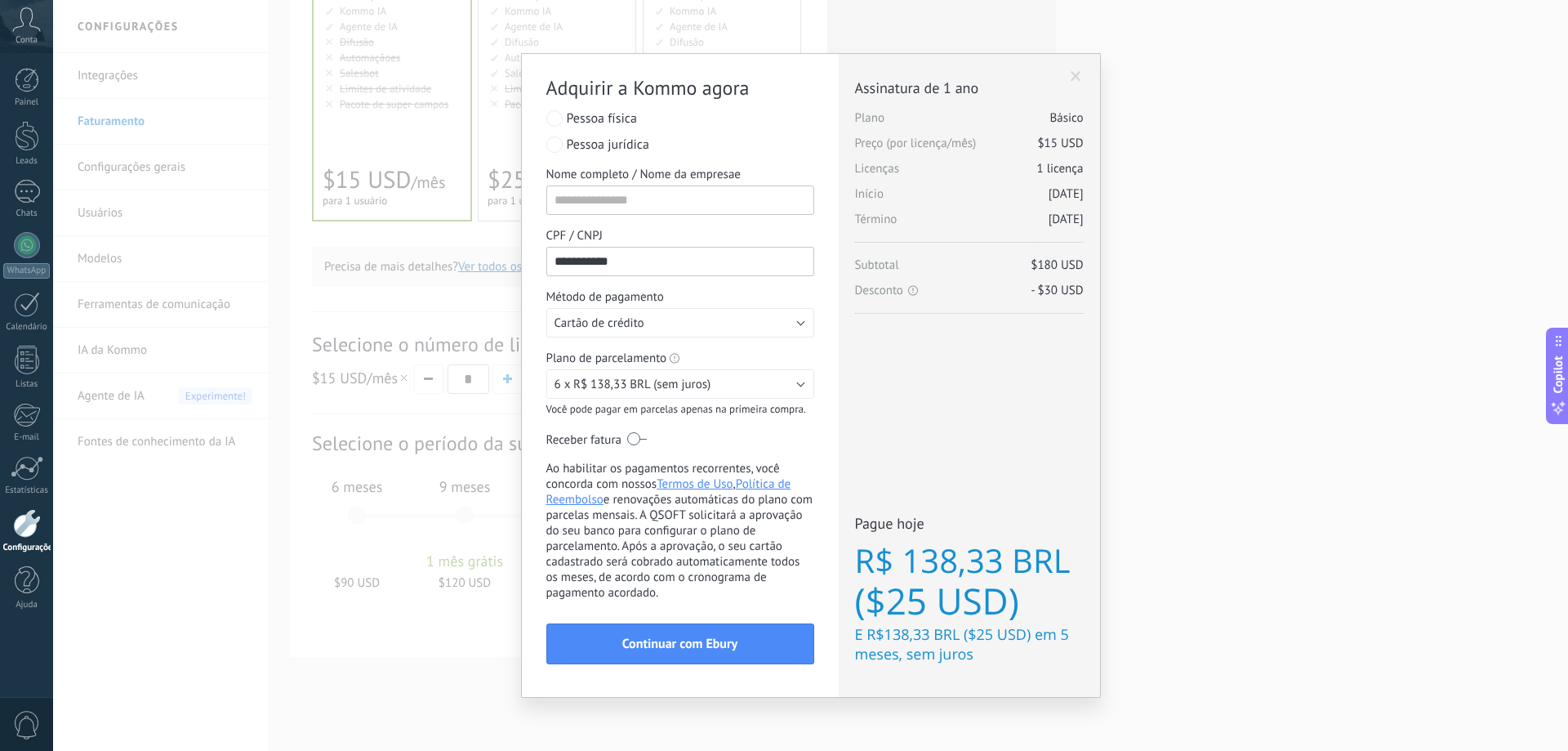
click at [908, 470] on div "Licenças adicionais Plano Básico Preço (por licença/mês) $15 USD Novas licenças…" at bounding box center [969, 375] width 261 height 643
click at [673, 645] on span "Continuar com Ebury" at bounding box center [679, 644] width 115 height 12
click at [636, 199] on input "Nome completo / Nome da empresae" at bounding box center [680, 200] width 268 height 29
type input "**********"
click at [720, 642] on span "Continuar com Ebury" at bounding box center [679, 644] width 115 height 12
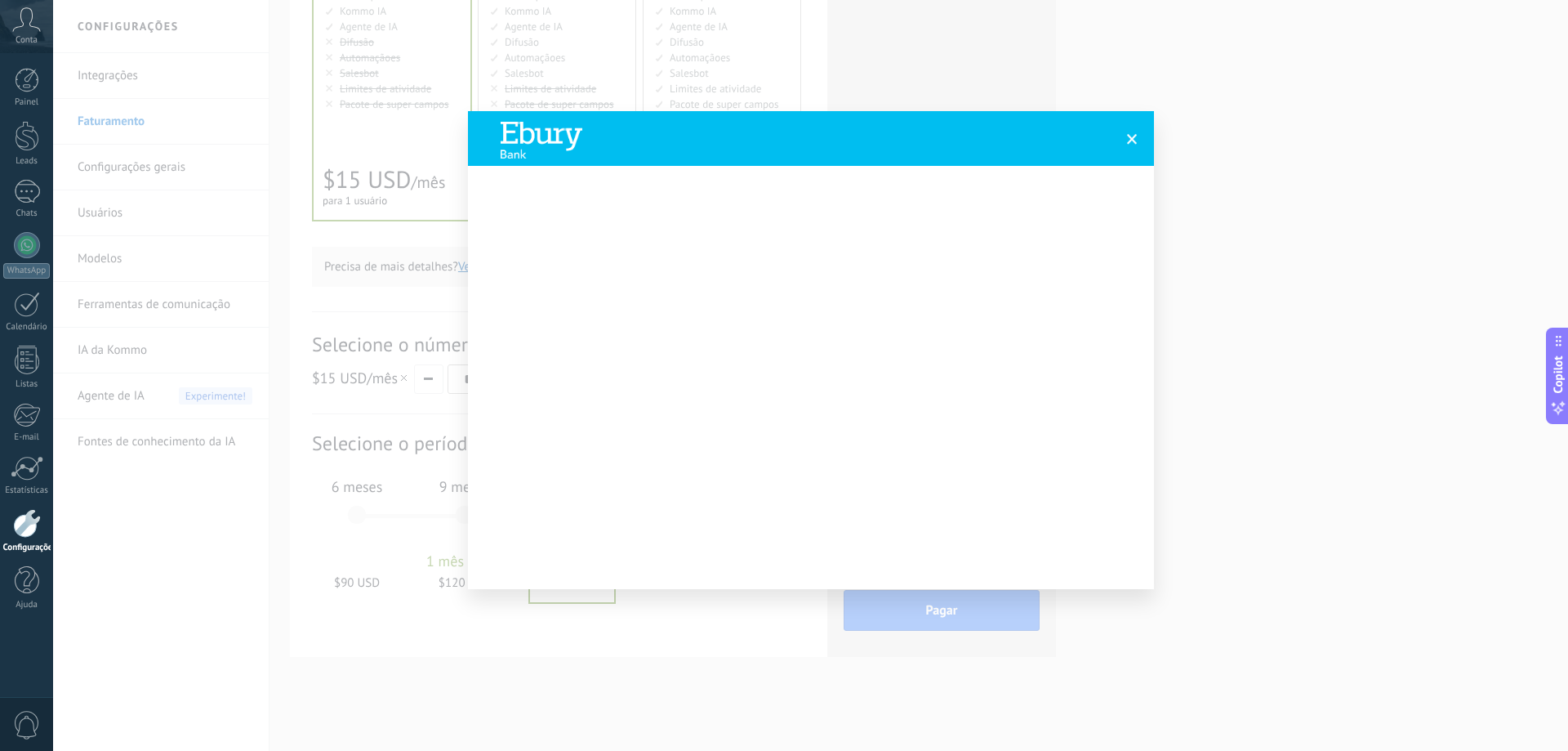
click at [1127, 139] on span at bounding box center [1132, 139] width 11 height 12
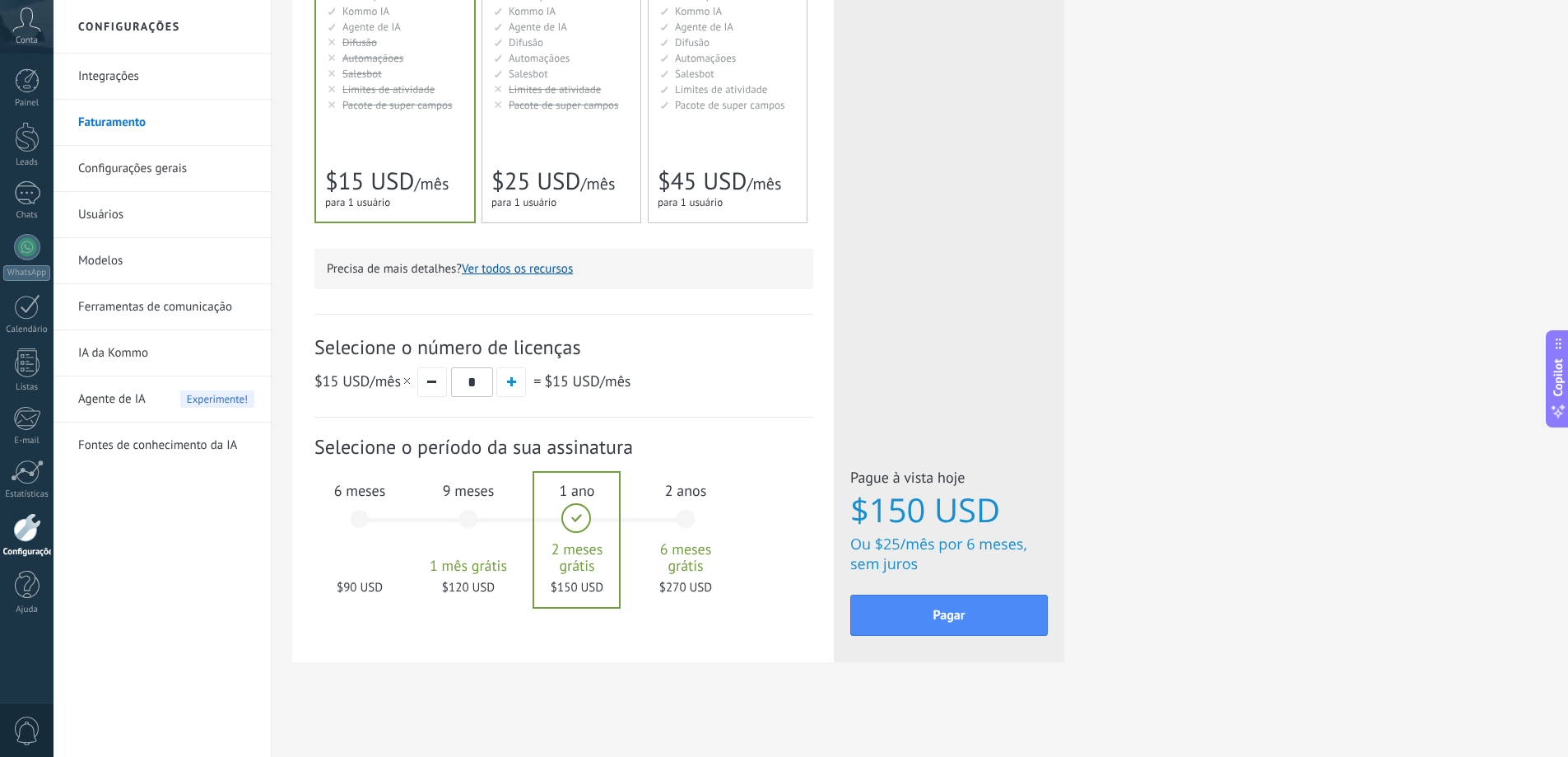
click at [22, 727] on span "0" at bounding box center [27, 730] width 28 height 29
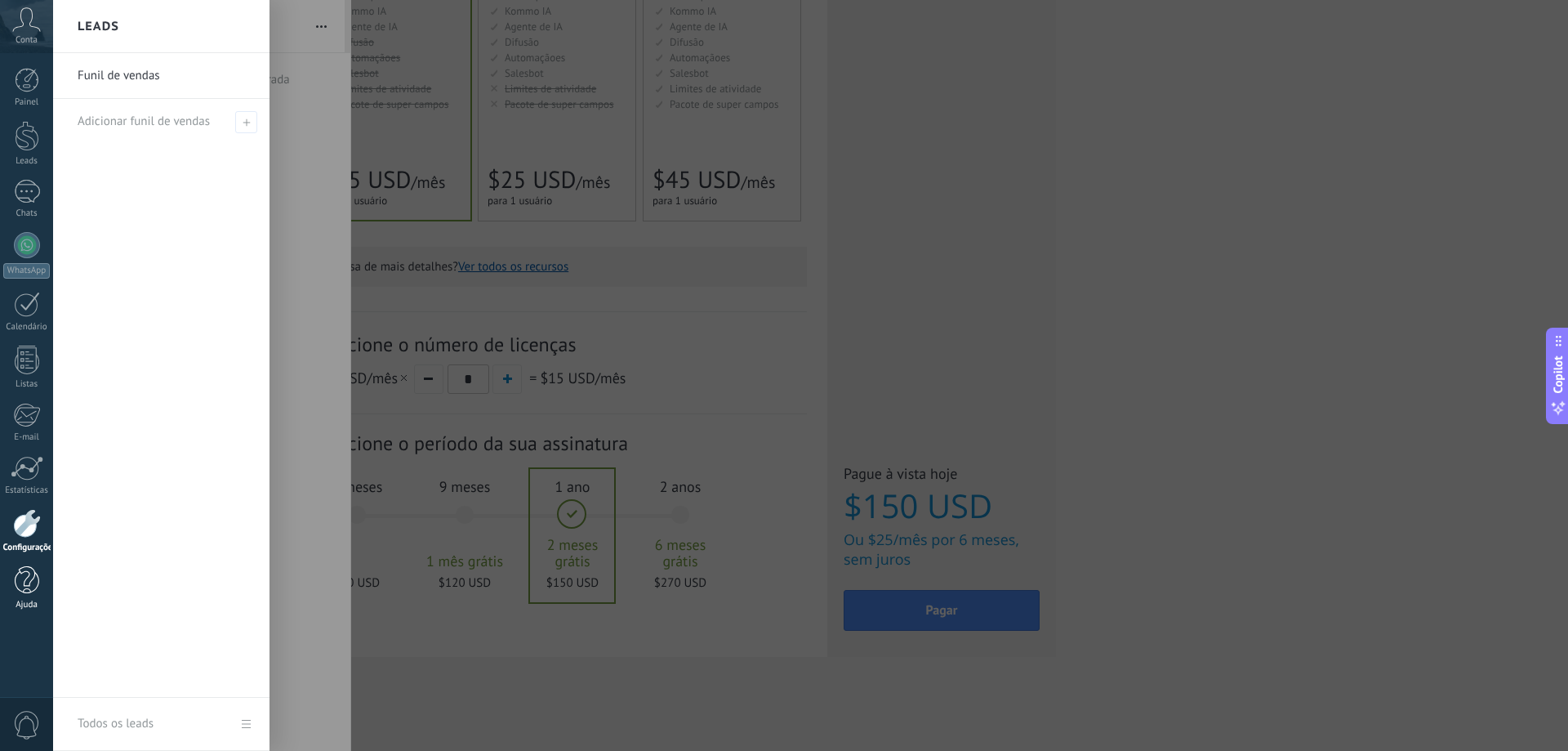
click at [16, 572] on div at bounding box center [26, 580] width 25 height 28
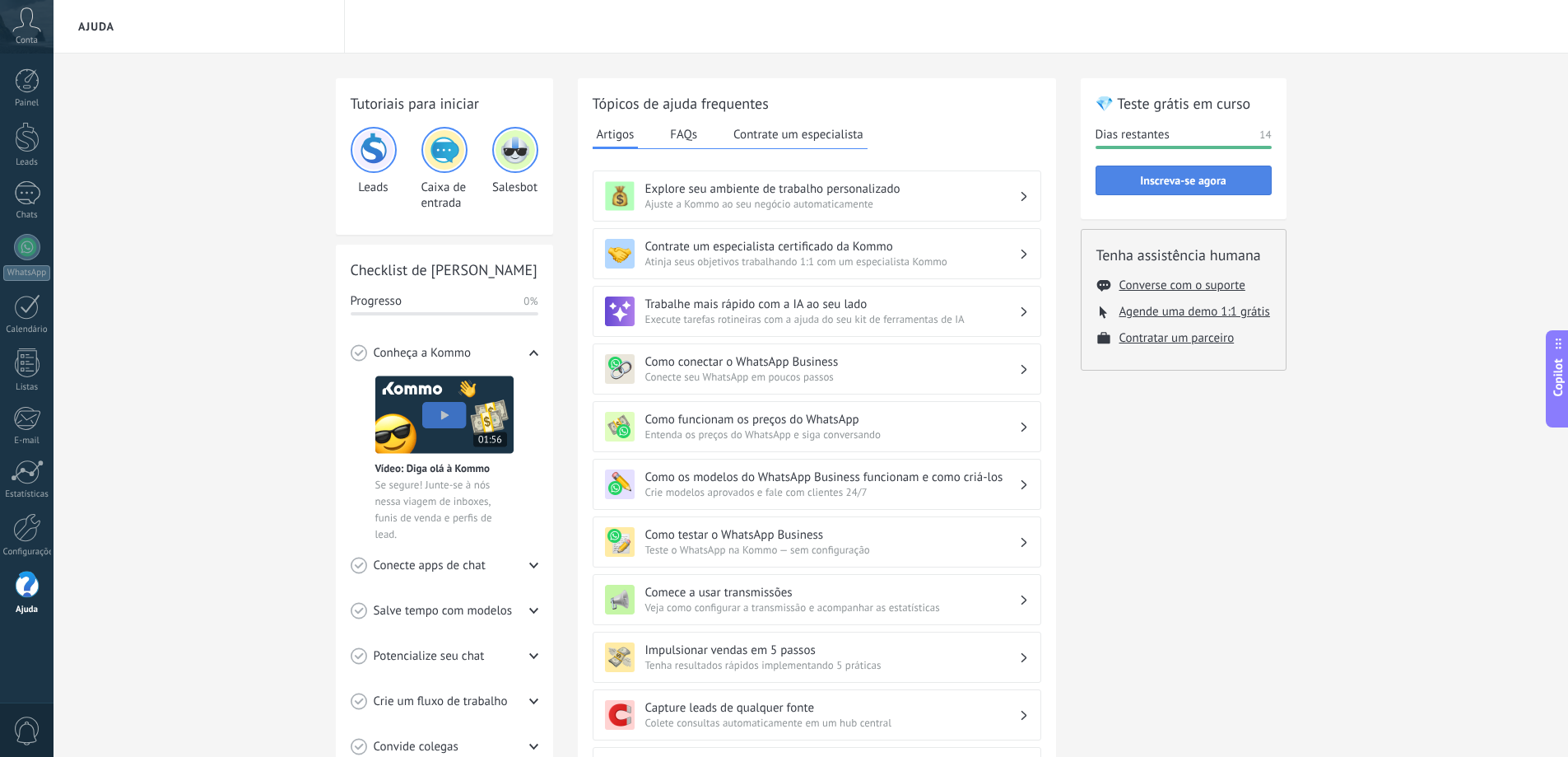
click at [1132, 190] on button "Inscreva-se agora" at bounding box center [1184, 180] width 176 height 30
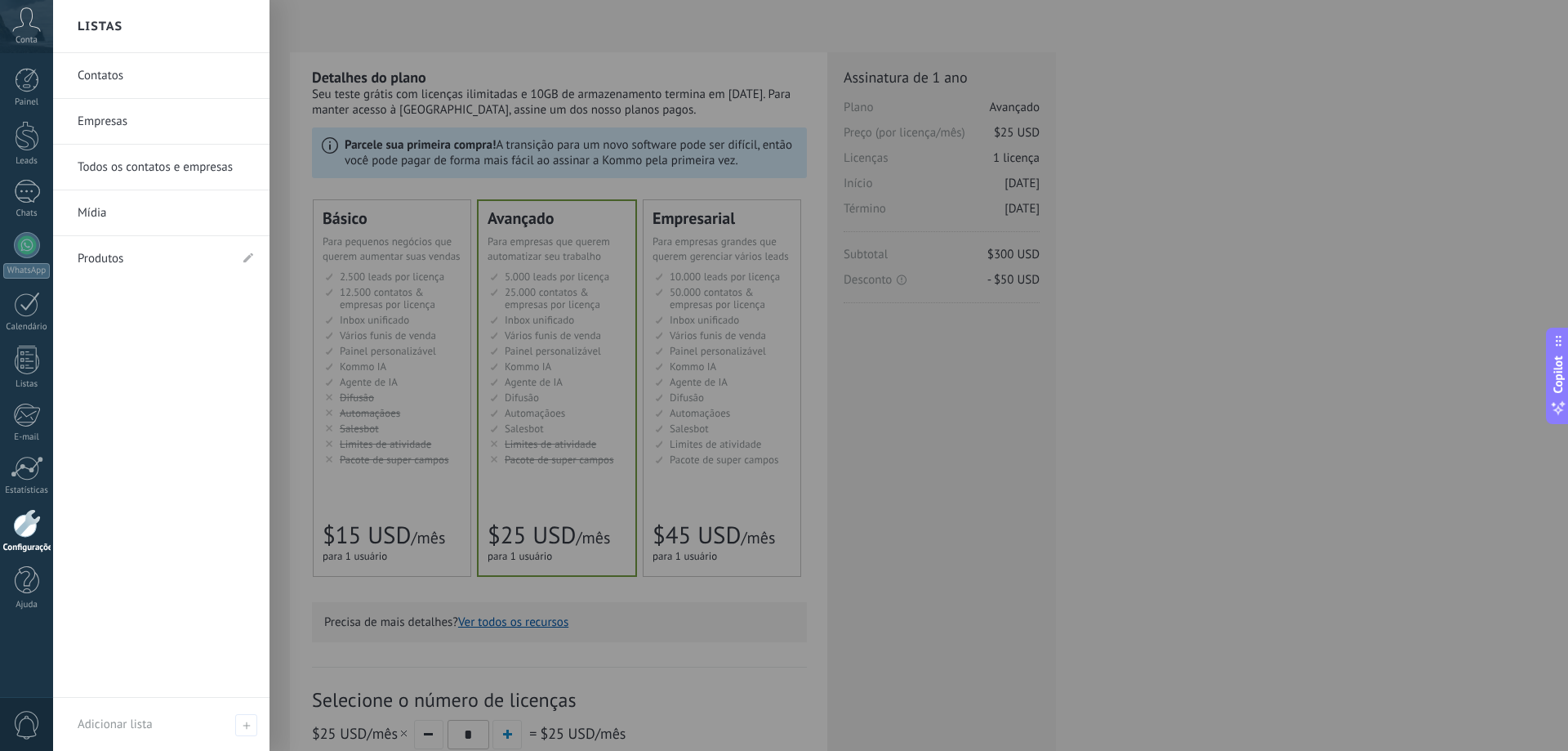
click at [158, 72] on link "Contatos" at bounding box center [165, 76] width 176 height 46
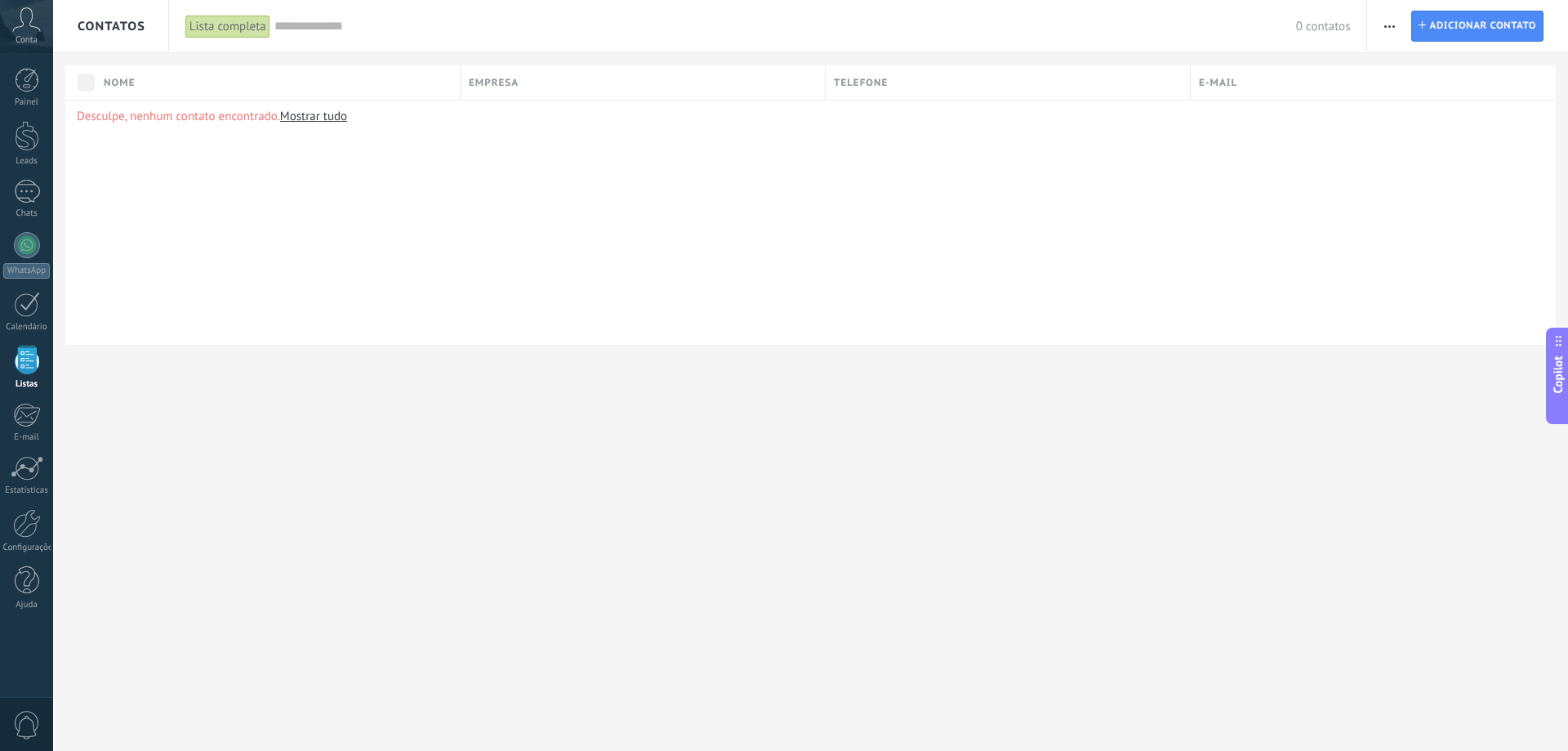
click at [1392, 27] on span "button" at bounding box center [1389, 27] width 11 height 31
click at [36, 46] on div "Conta" at bounding box center [26, 27] width 53 height 53
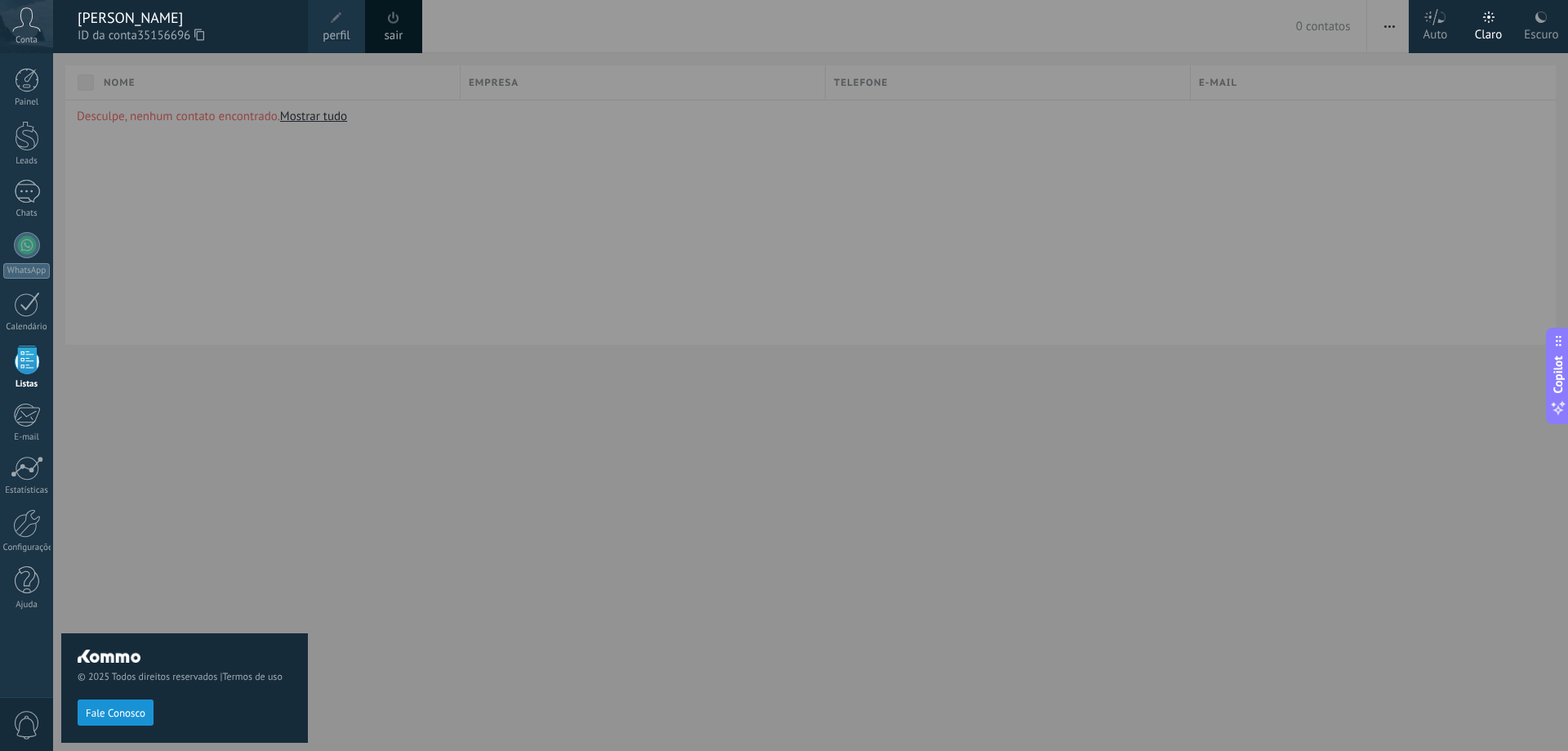
click at [340, 36] on span "perfil" at bounding box center [336, 35] width 26 height 18
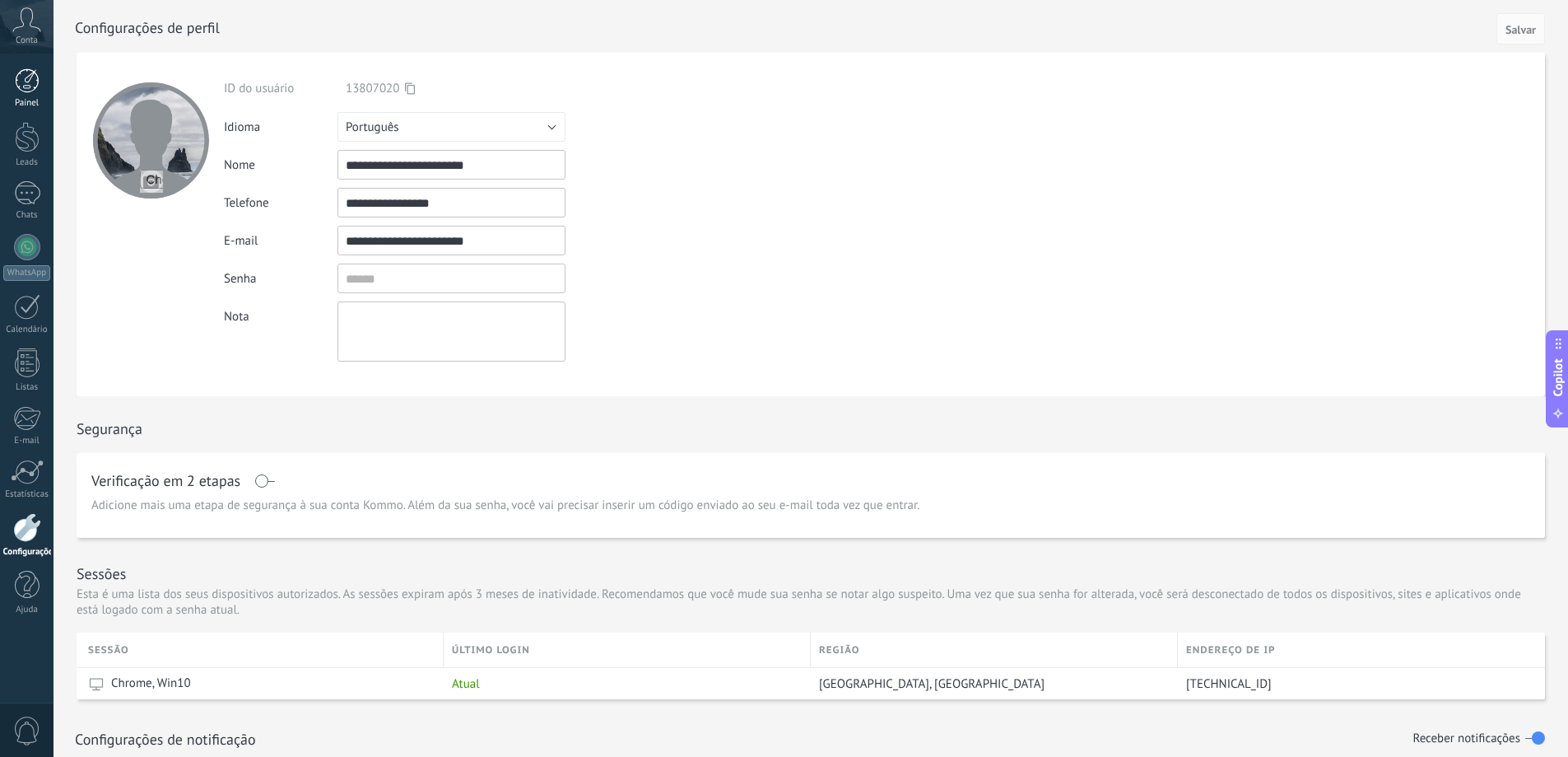
click at [33, 98] on div "Painel" at bounding box center [27, 103] width 47 height 11
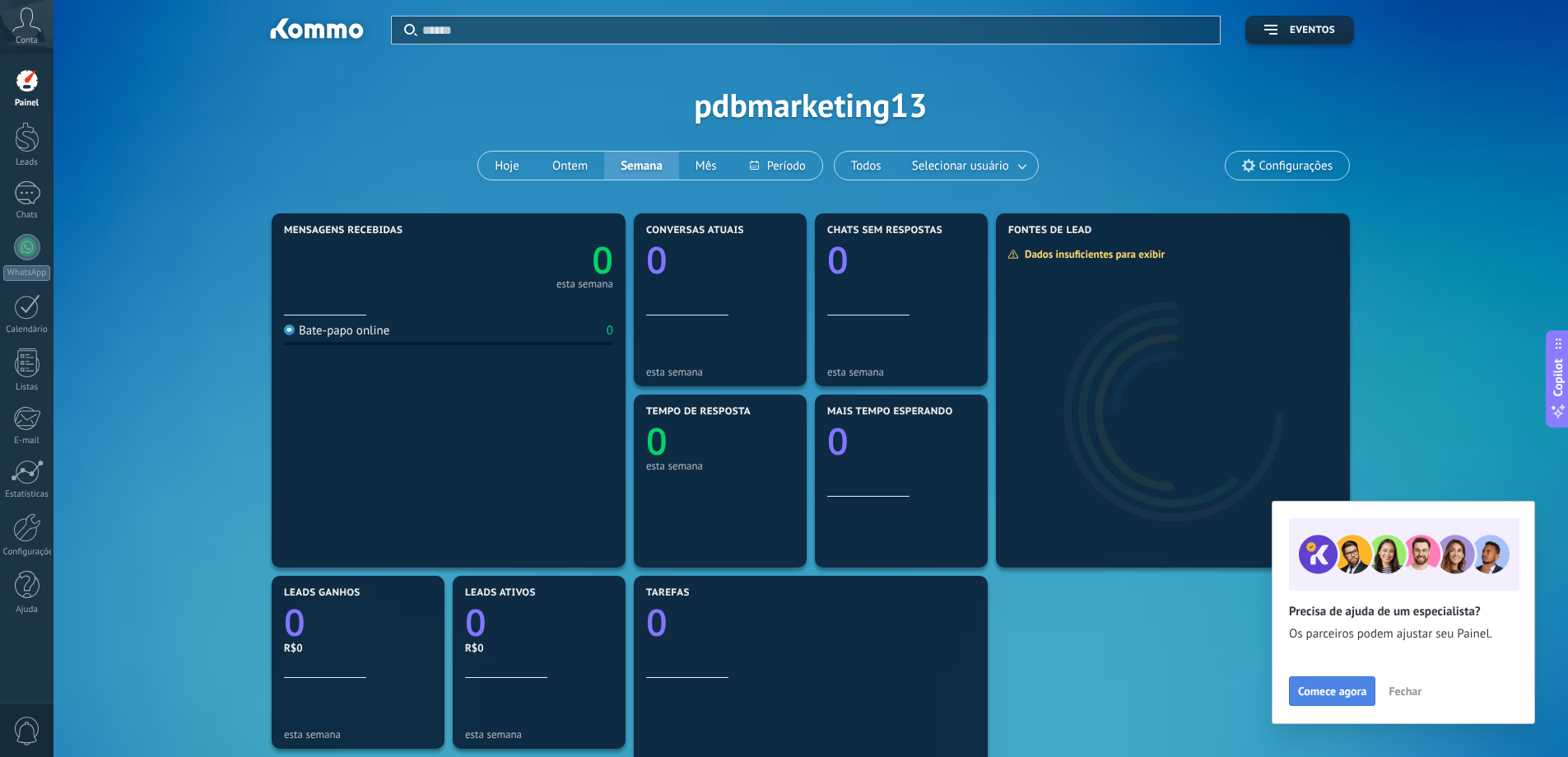
click at [1363, 696] on span "Comece agora" at bounding box center [1332, 691] width 68 height 12
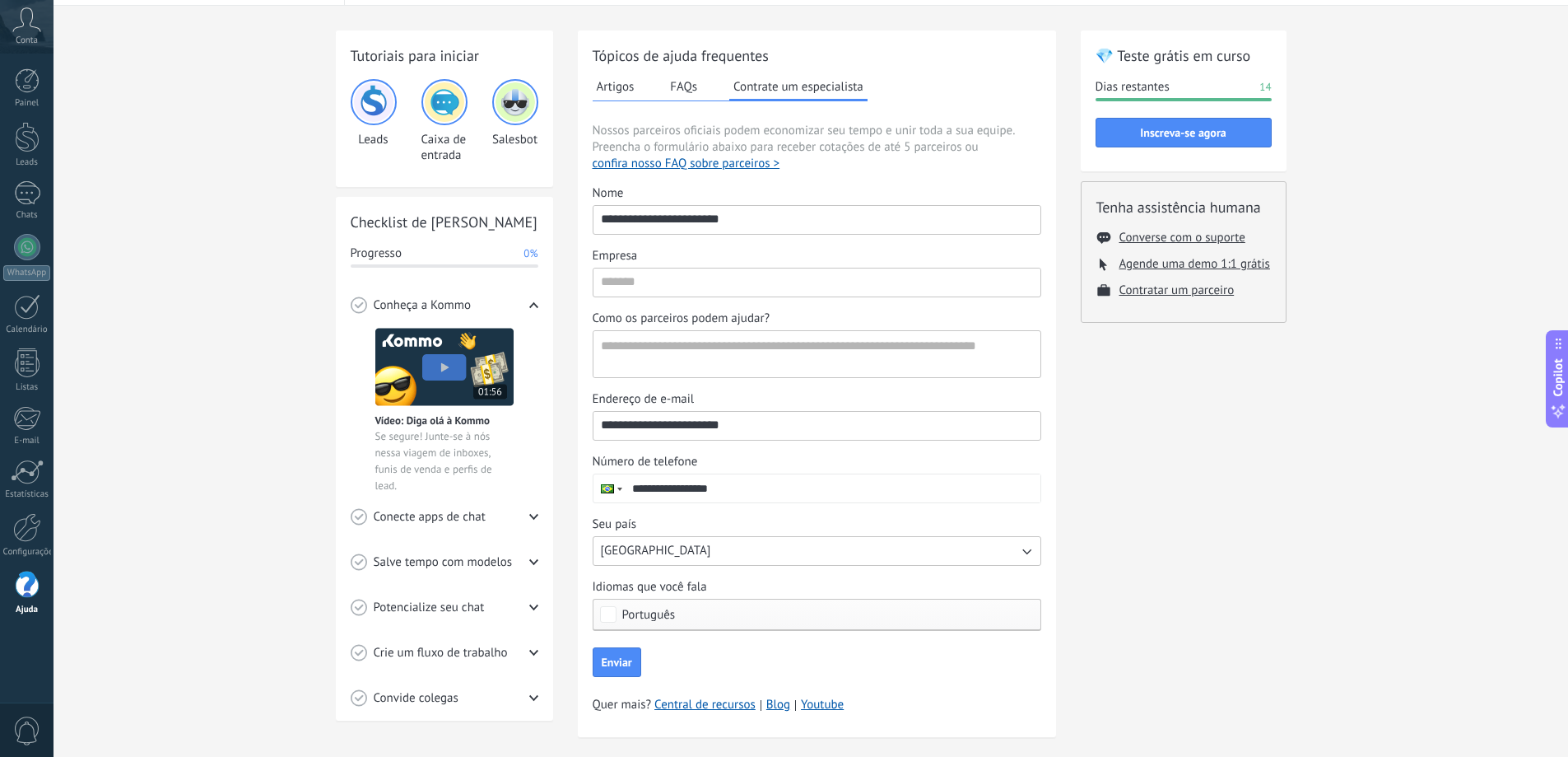
scroll to position [73, 0]
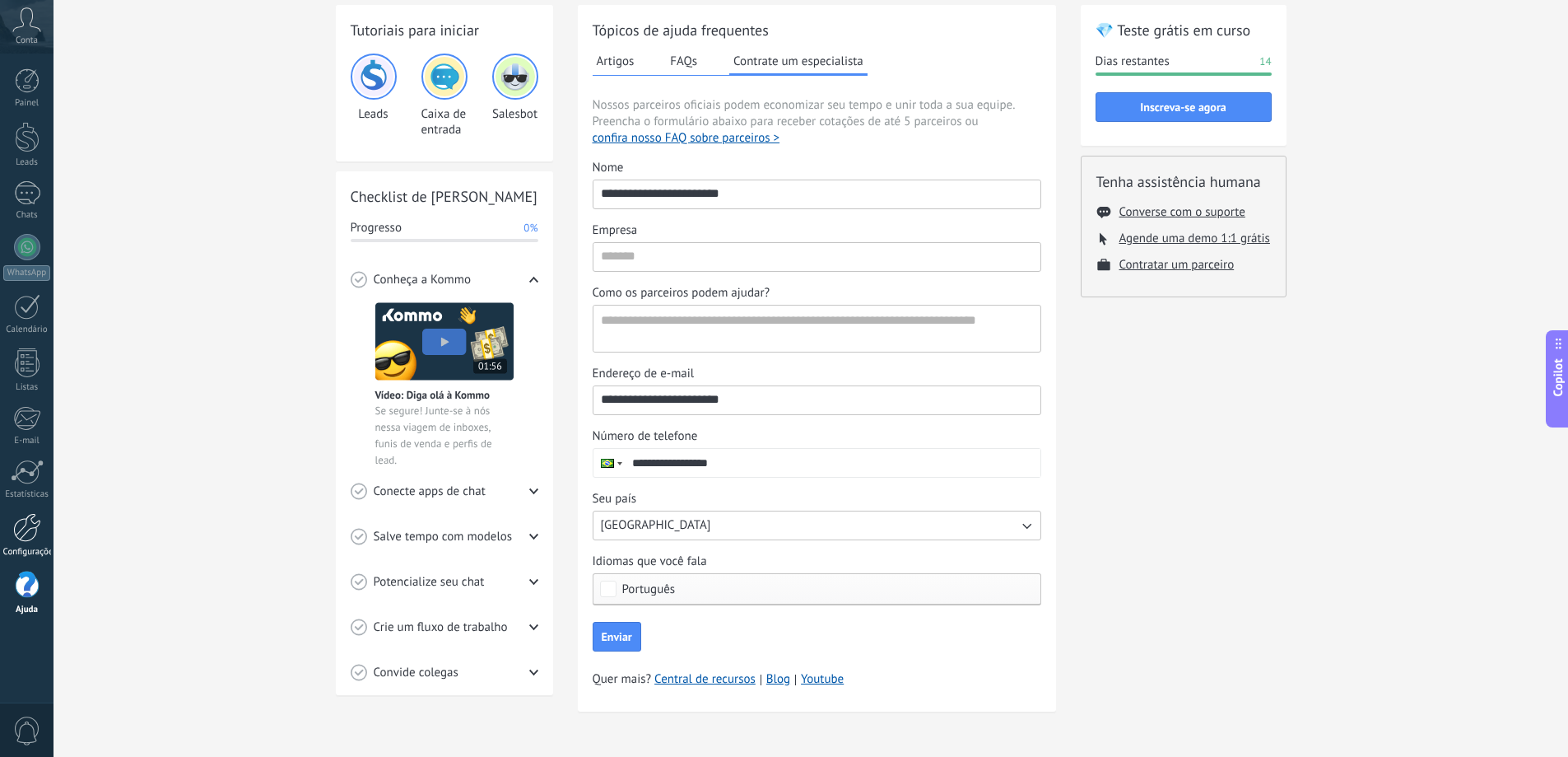
click at [27, 545] on link "Configurações" at bounding box center [27, 535] width 53 height 45
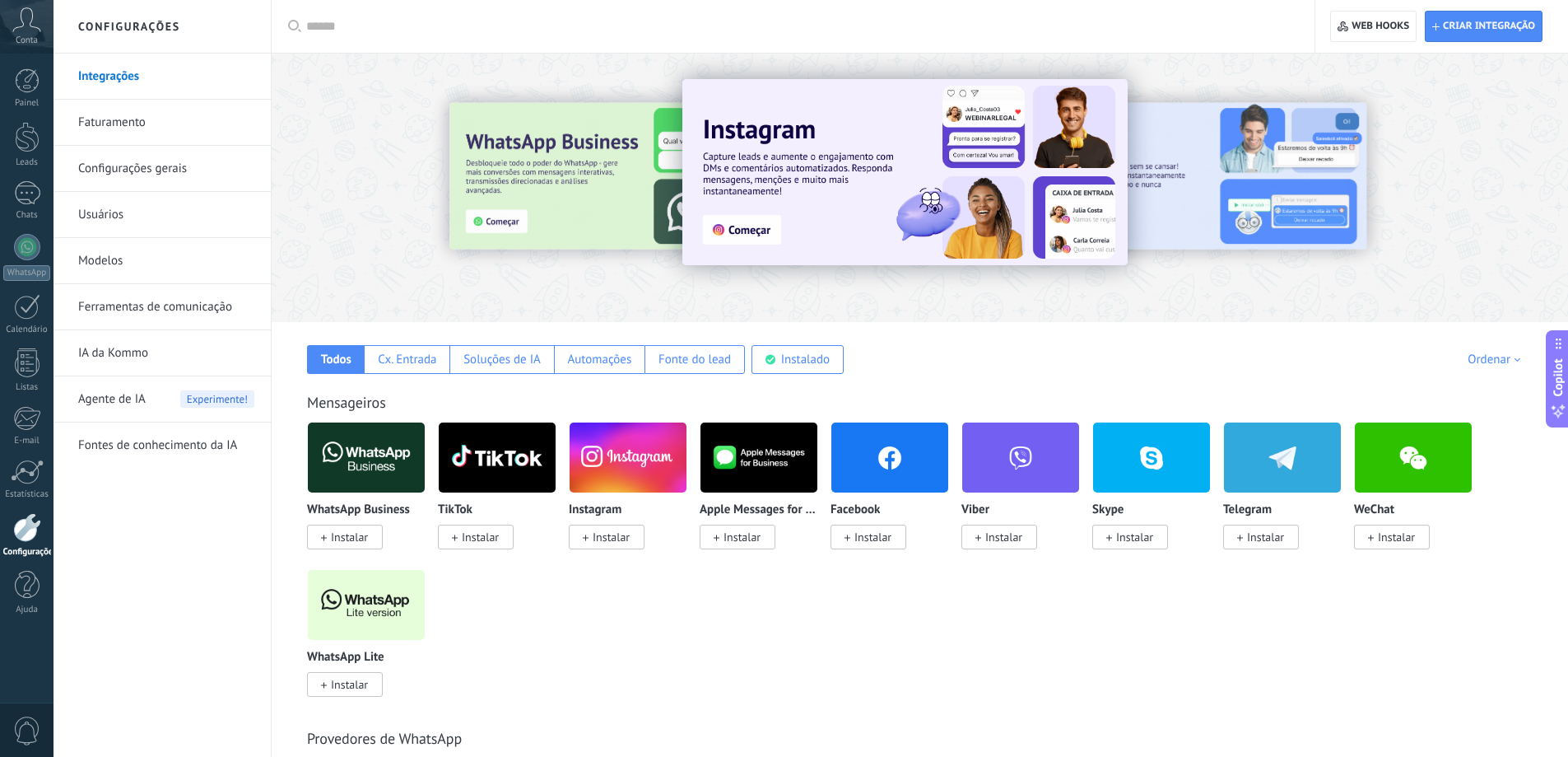
click at [159, 106] on link "Faturamento" at bounding box center [166, 123] width 176 height 47
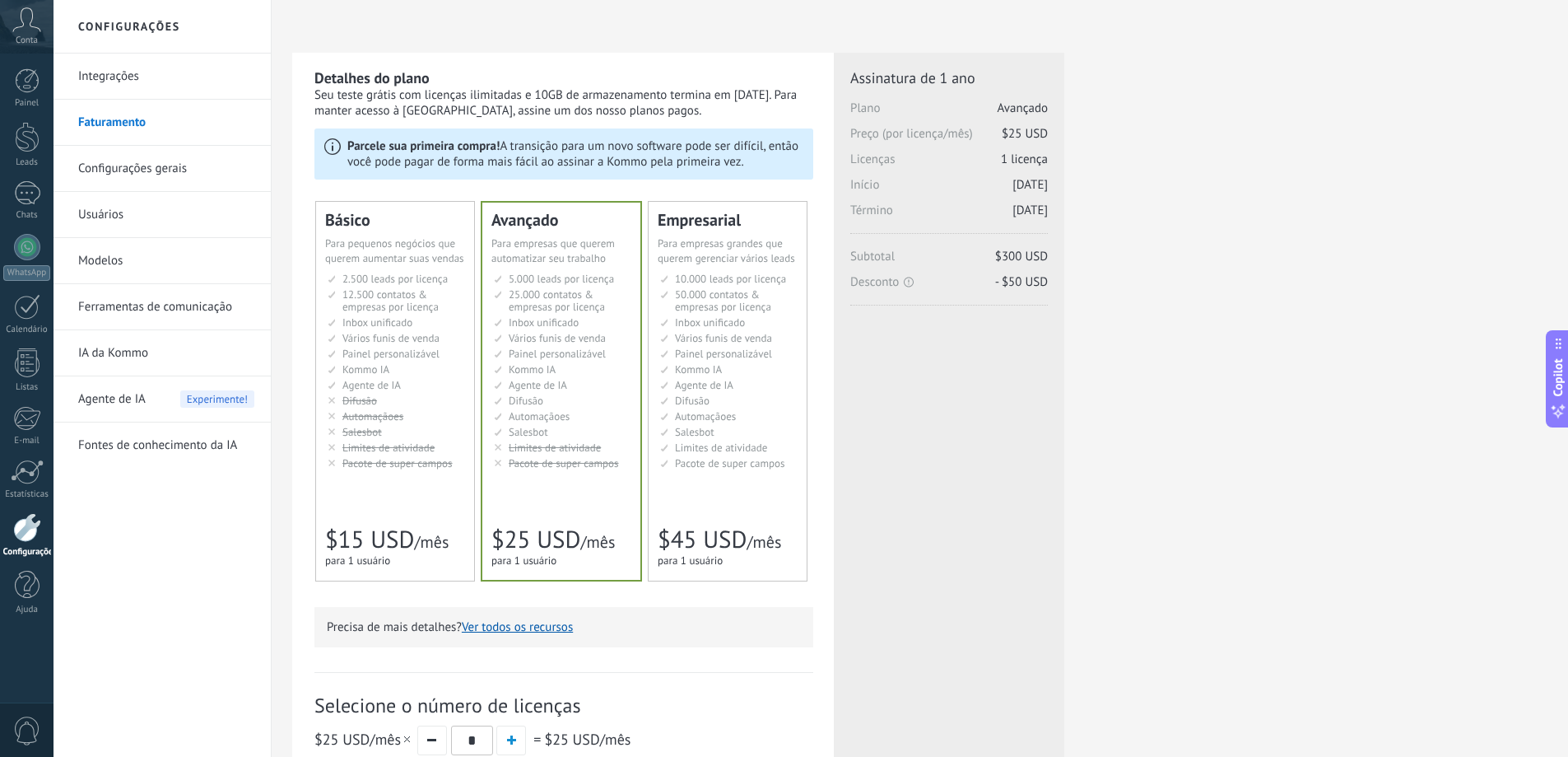
click at [32, 525] on div at bounding box center [27, 527] width 28 height 29
